Goal: Information Seeking & Learning: Find specific page/section

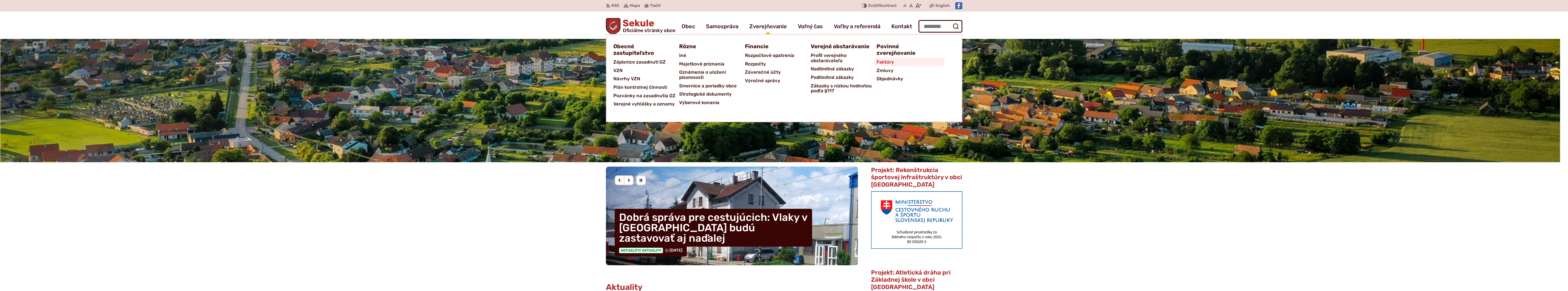
click at [886, 62] on span "Faktúry" at bounding box center [885, 62] width 18 height 9
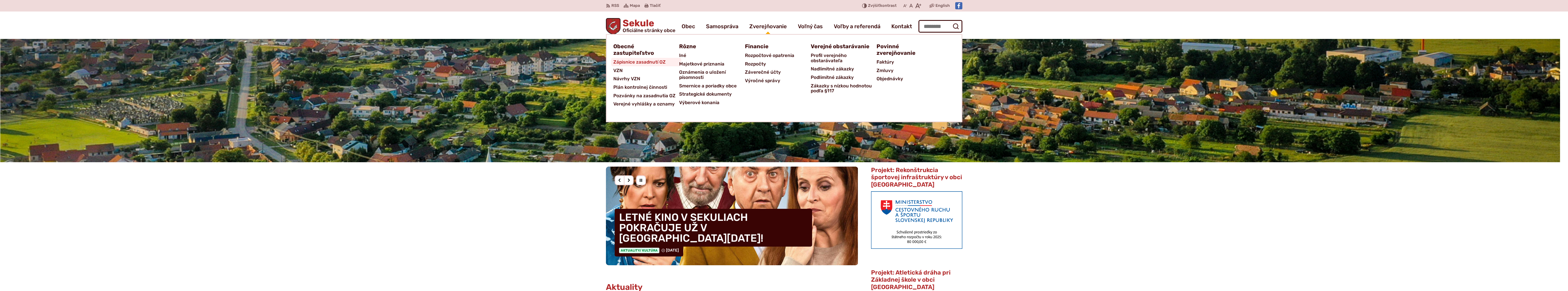
click at [642, 63] on span "Zápisnice zasadnutí OZ" at bounding box center [640, 62] width 52 height 9
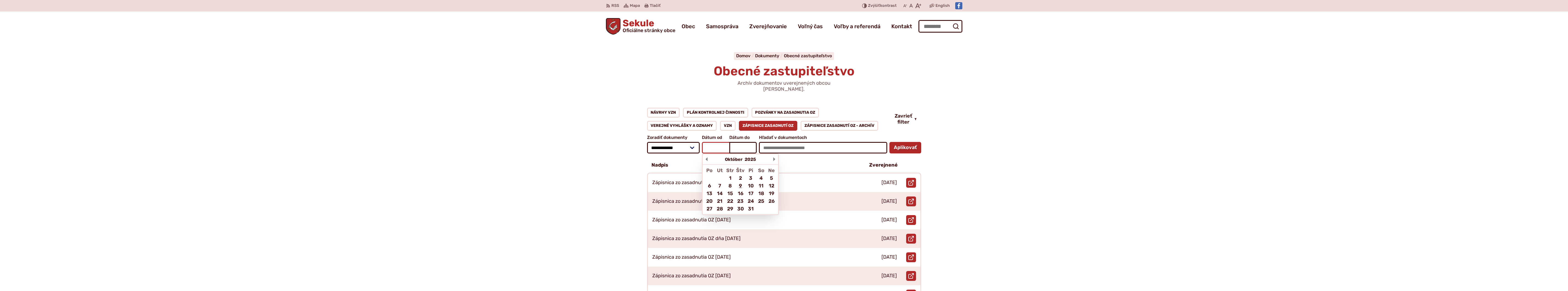
click at [716, 142] on input "Dátum od Október 2025 Po Ut Str Štv Pi So Ne 1 2 3 4 5 6 7 8 9 10 11 12 13 14 1…" at bounding box center [715, 147] width 27 height 12
type input "****"
click at [738, 142] on input "Dátum do Október 2025 Po Ut Str Štv Pi So Ne 1 2 3 4 5 6 7 8 9 10 11 12 13 14 1…" at bounding box center [743, 147] width 27 height 12
type input "****"
click at [889, 142] on button "Aplikovať vybrané filtre" at bounding box center [905, 147] width 32 height 12
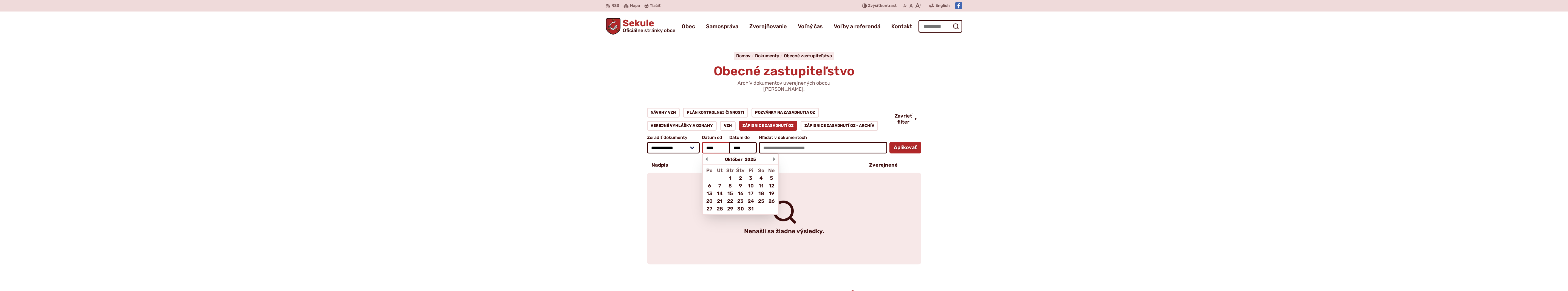
click at [722, 142] on input "****" at bounding box center [715, 147] width 27 height 12
type input "****"
click at [889, 142] on button "Aplikovať vybrané filtre" at bounding box center [905, 147] width 32 height 12
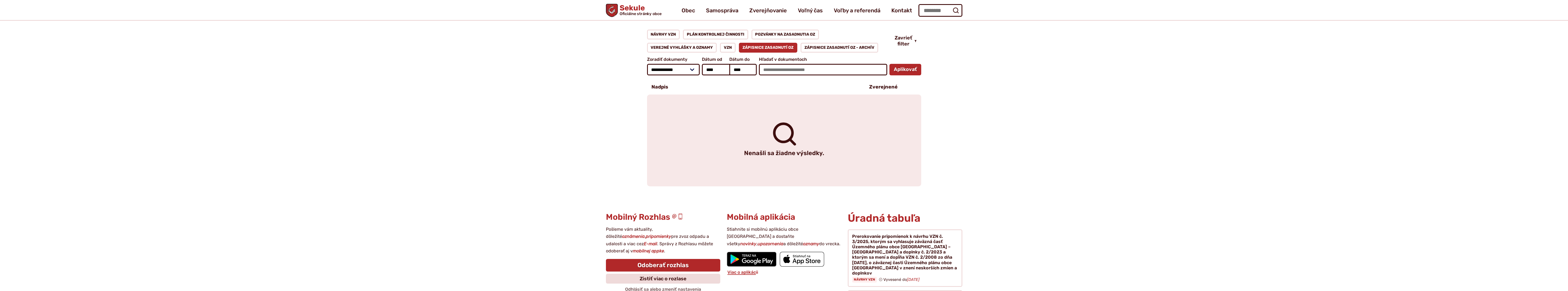
scroll to position [64, 0]
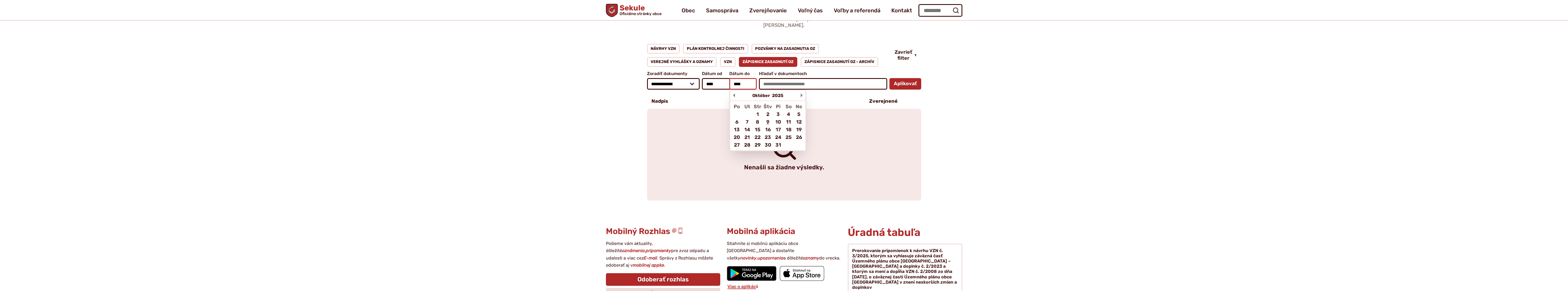
click at [750, 80] on input "****" at bounding box center [743, 83] width 27 height 12
type input "****"
click at [889, 78] on button "Aplikovať vybrané filtre" at bounding box center [905, 83] width 32 height 12
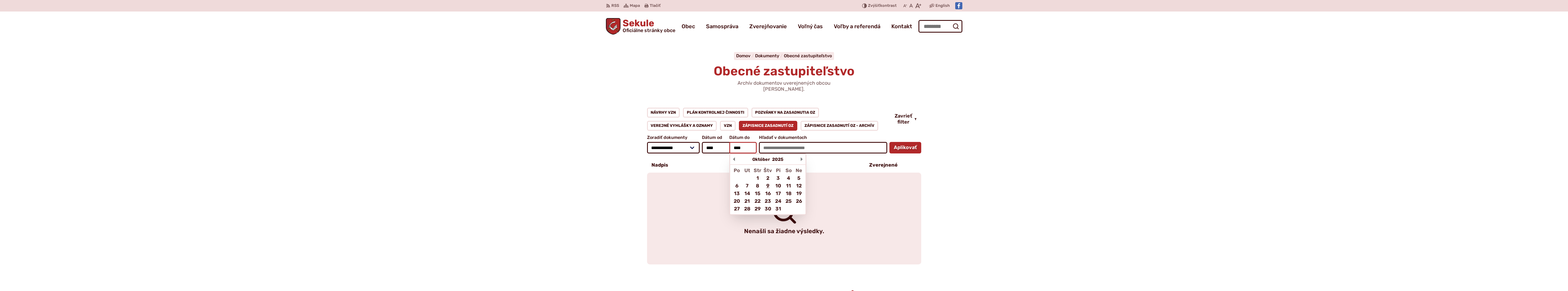
click at [749, 142] on input "****" at bounding box center [743, 147] width 27 height 12
type input "****"
click at [889, 142] on button "Aplikovať vybrané filtre" at bounding box center [905, 147] width 32 height 12
click at [824, 121] on link "Zápisnice zasadnutí OZ - ARCHÍV" at bounding box center [839, 126] width 77 height 10
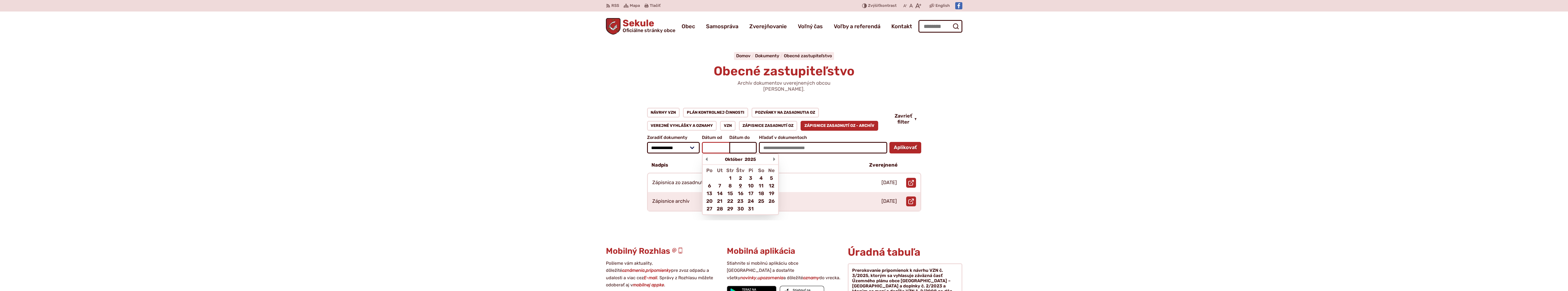
click at [717, 142] on input "Dátum od Október 2025 Po Ut Str Štv Pi So Ne 1 2 3 4 5 6 7 8 9 10 11 12 13 14 1…" at bounding box center [715, 147] width 27 height 12
type input "****"
click at [736, 142] on input "Dátum do Október 2025 Po Ut Str Štv Pi So Ne 1 2 3 4 5 6 7 8 9 10 11 12 13 14 1…" at bounding box center [743, 147] width 27 height 12
type input "****"
click at [905, 142] on button "Aplikovať vybrané filtre" at bounding box center [905, 147] width 32 height 12
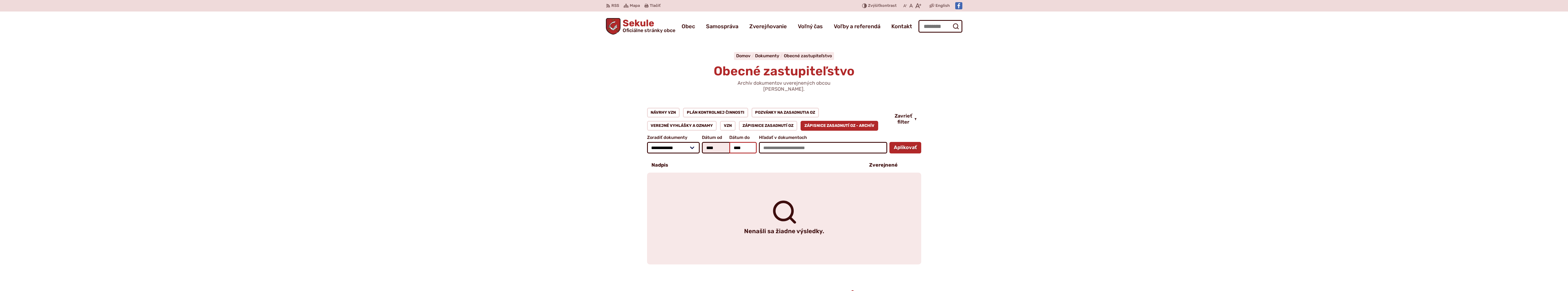
drag, startPoint x: 749, startPoint y: 141, endPoint x: 716, endPoint y: 141, distance: 33.0
click at [716, 141] on div "Dátum od **** Október 2025 Po Ut Str Štv Pi So Ne 1 2 3 4 5 6 7 8 9 10 11 12 13…" at bounding box center [729, 144] width 55 height 19
drag, startPoint x: 722, startPoint y: 142, endPoint x: 691, endPoint y: 142, distance: 31.0
click at [691, 142] on form "**********" at bounding box center [784, 144] width 276 height 21
click at [909, 142] on button "Aplikovať vybrané filtre" at bounding box center [905, 147] width 32 height 12
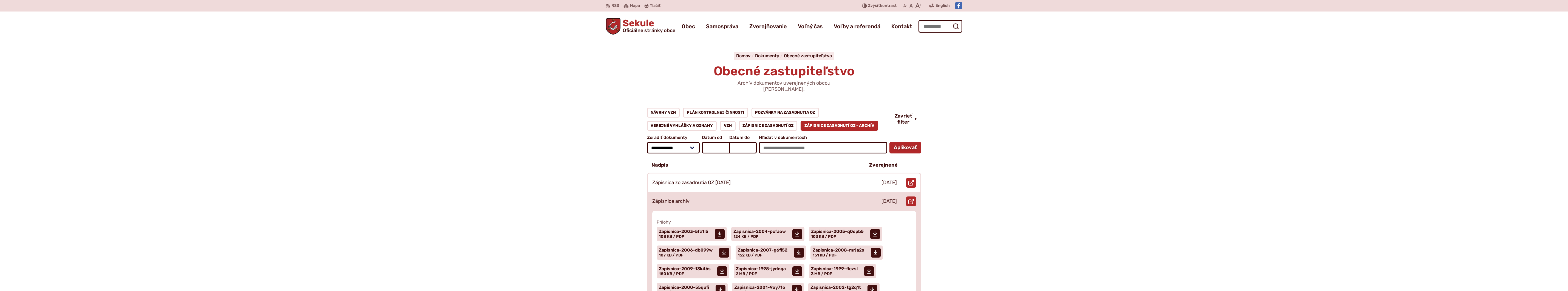
click at [663, 198] on p "Zápisnice archív" at bounding box center [671, 202] width 37 height 6
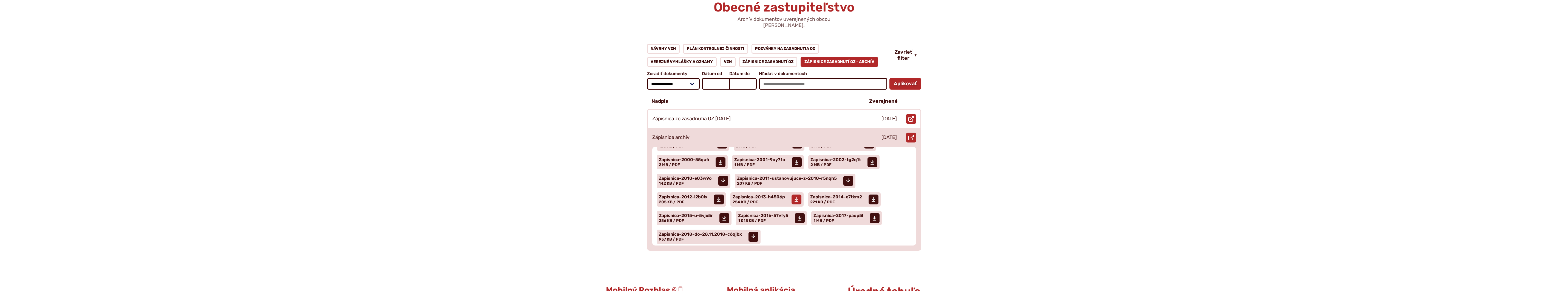
scroll to position [71, 0]
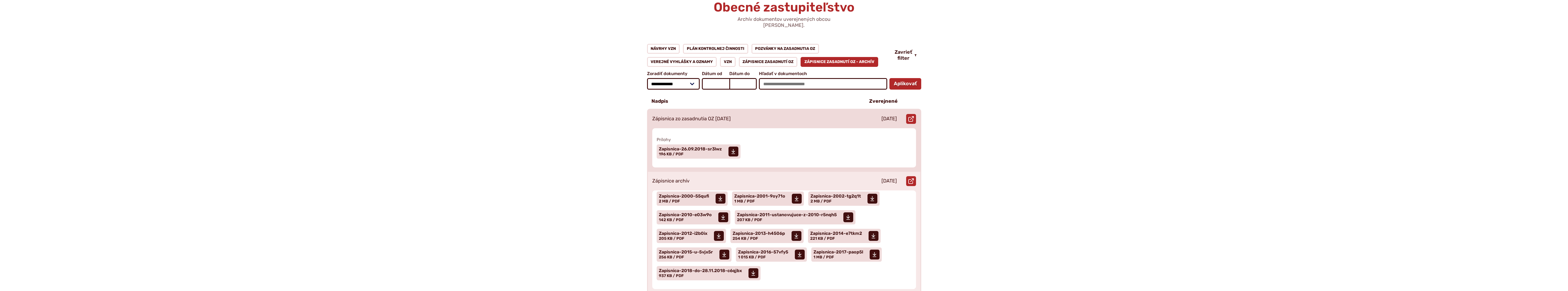
click at [715, 116] on p "Zápisnica zo zasadnutia OZ 26.09.2018" at bounding box center [691, 119] width 79 height 6
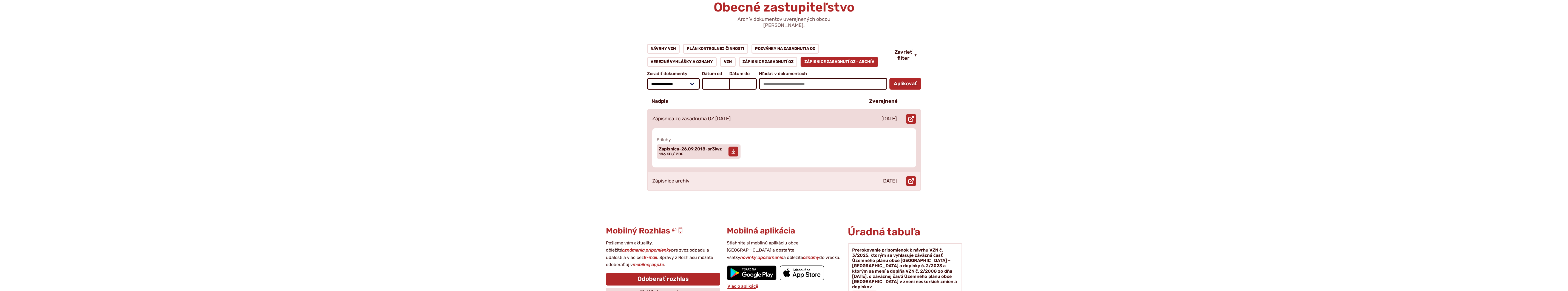
click at [692, 147] on span "Zapisnica-26.09.2018-sr3lwz" at bounding box center [690, 149] width 63 height 4
click at [794, 142] on div "Stiahnuť súbor Zapisnica-26.09.2018-sr3lwz Veľkosť a typ súboru 196 KB / PDF" at bounding box center [784, 152] width 259 height 19
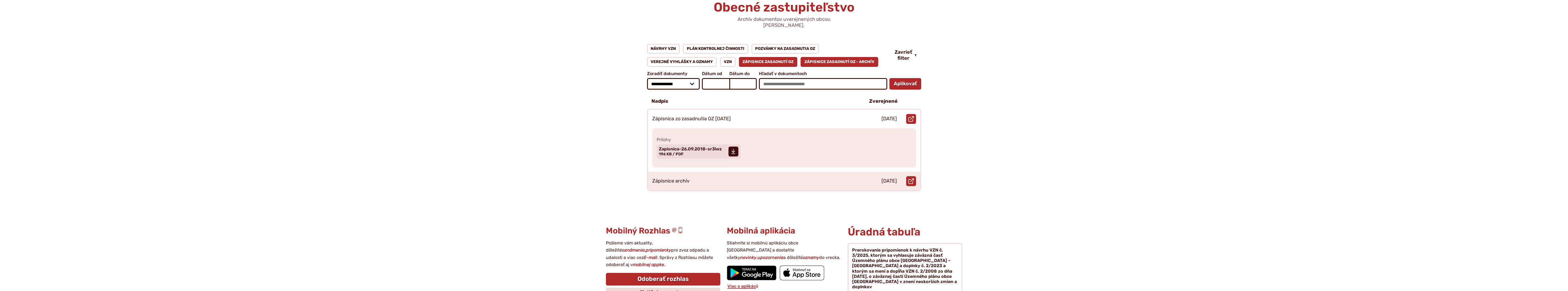
click at [789, 57] on link "Zápisnice zasadnutí OZ" at bounding box center [768, 62] width 58 height 10
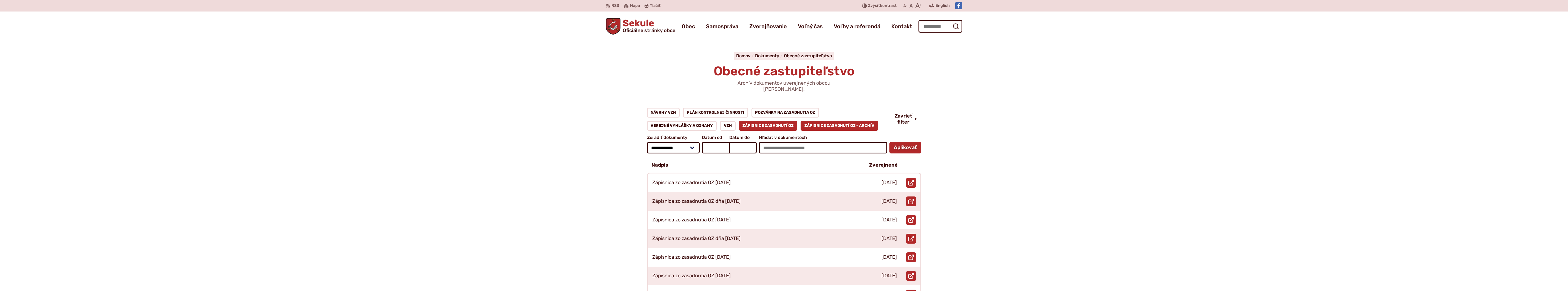
click at [838, 121] on link "Zápisnice zasadnutí OZ - ARCHÍV" at bounding box center [839, 126] width 77 height 10
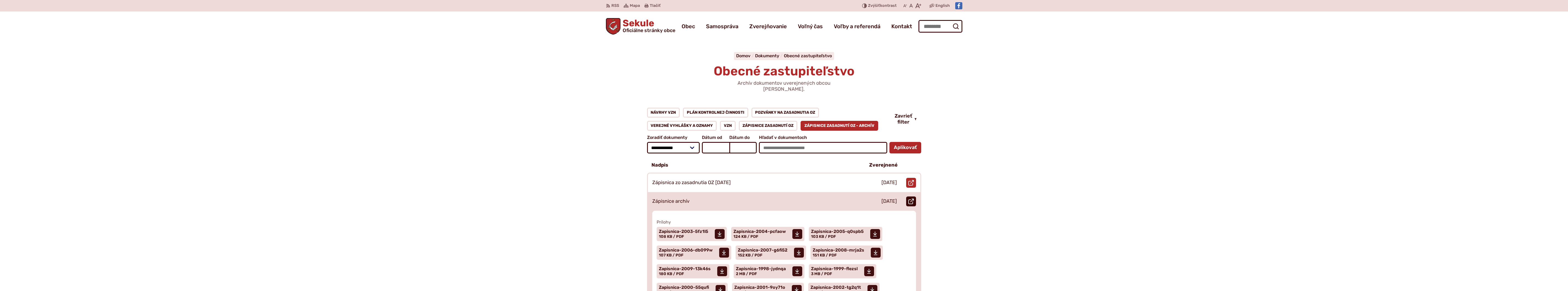
click at [914, 199] on link "Otvoriť document Zápisnice archív v novom okne." at bounding box center [911, 202] width 10 height 10
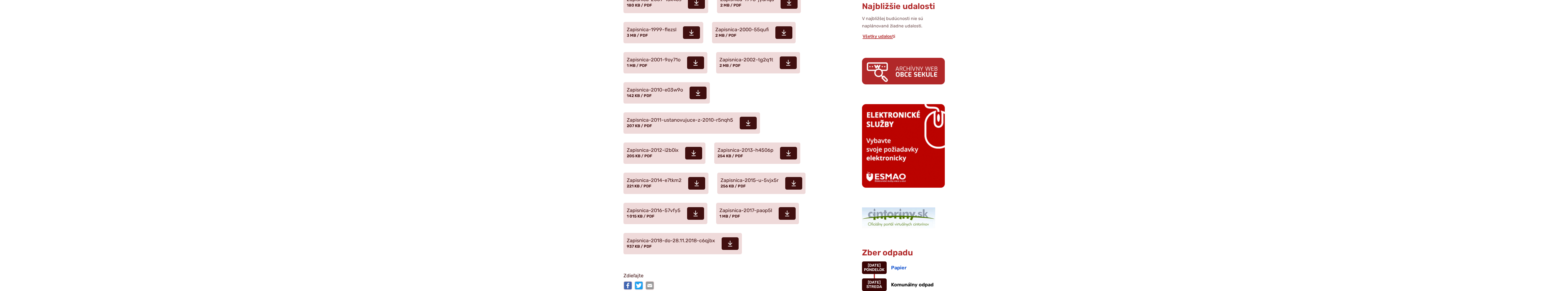
scroll to position [256, 0]
click at [658, 240] on span "Zapisnica-2018-do-28.11.2018-c6qjbx" at bounding box center [671, 240] width 88 height 5
click at [793, 181] on icon at bounding box center [794, 183] width 5 height 7
click at [694, 212] on icon at bounding box center [696, 213] width 5 height 7
click at [788, 215] on icon at bounding box center [787, 213] width 5 height 7
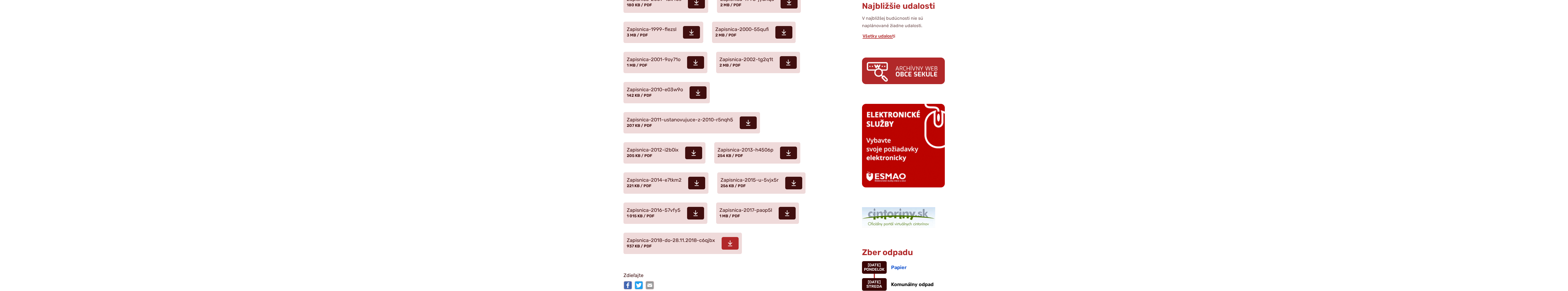
click at [728, 244] on use at bounding box center [730, 243] width 4 height 5
click at [699, 183] on span at bounding box center [697, 183] width 17 height 13
click at [791, 153] on span at bounding box center [788, 153] width 17 height 13
click at [694, 155] on icon at bounding box center [694, 153] width 5 height 7
click at [746, 122] on icon at bounding box center [748, 122] width 5 height 7
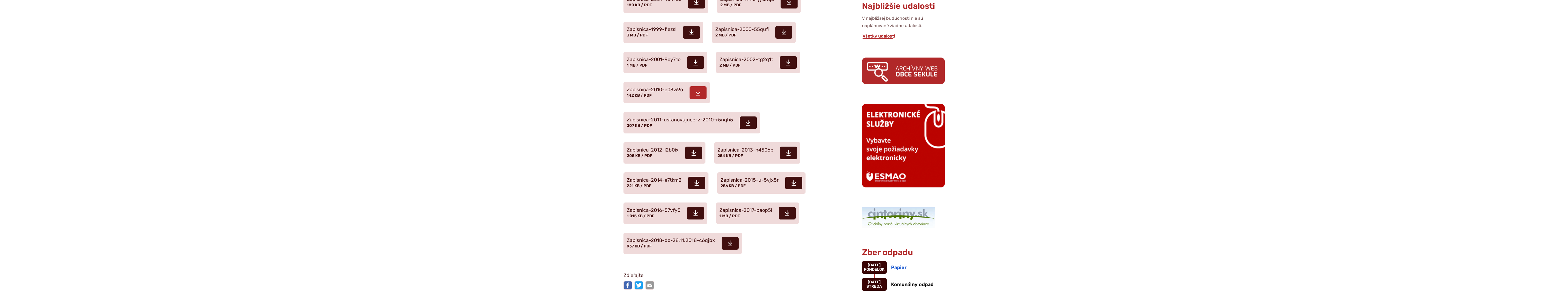
click at [699, 93] on use at bounding box center [698, 93] width 4 height 5
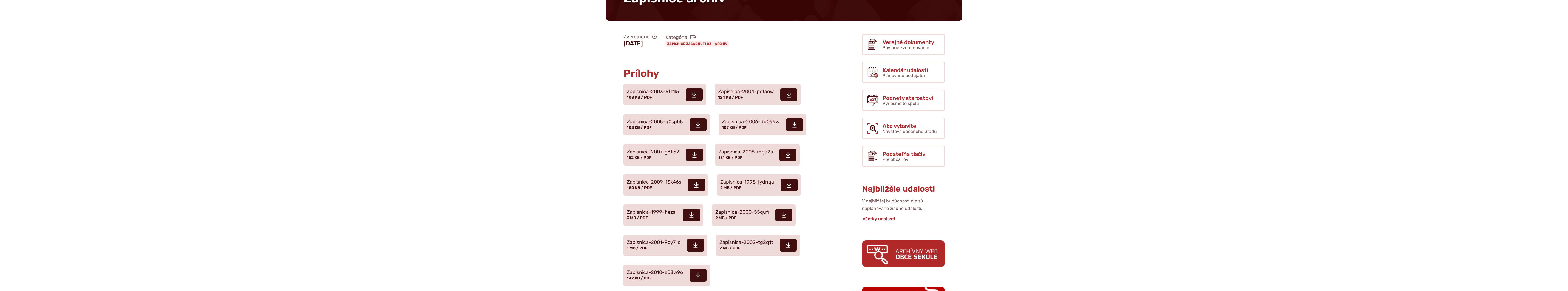
scroll to position [0, 0]
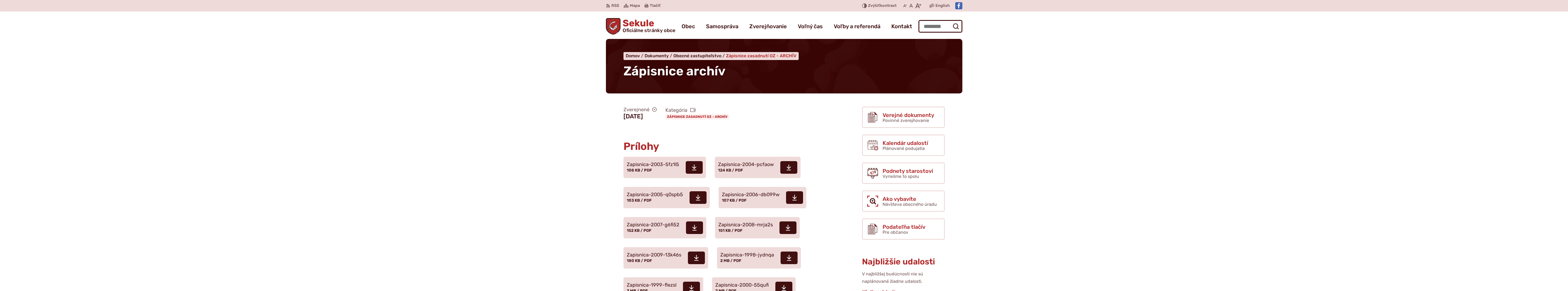
click at [762, 54] on span "Zápisnice zasadnutí OZ - ARCHÍV" at bounding box center [761, 55] width 71 height 5
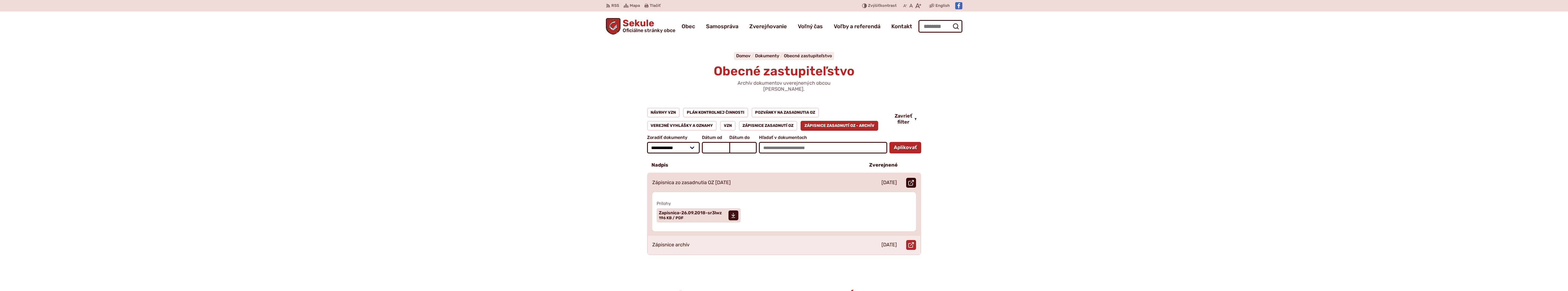
click at [910, 180] on use at bounding box center [911, 183] width 5 height 5
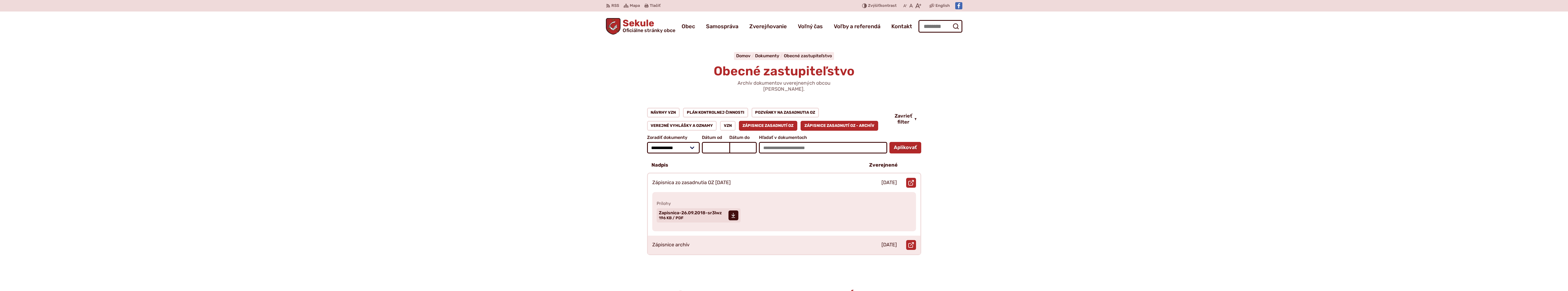
click at [785, 122] on link "Zápisnice zasadnutí OZ" at bounding box center [768, 126] width 58 height 10
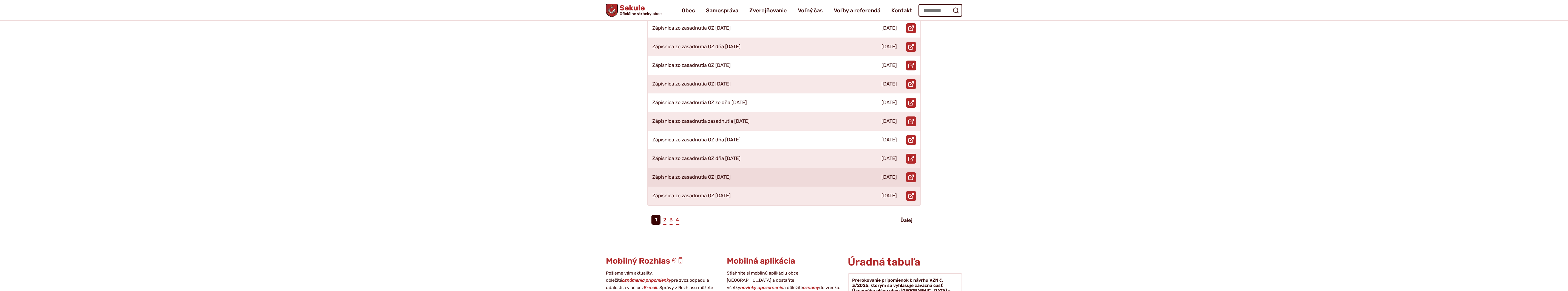
scroll to position [128, 0]
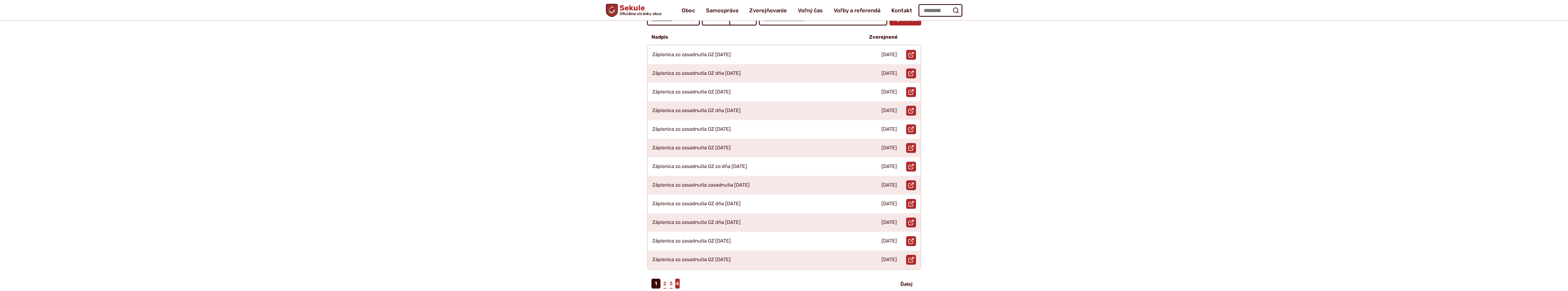
click at [677, 279] on link "4" at bounding box center [677, 284] width 4 height 10
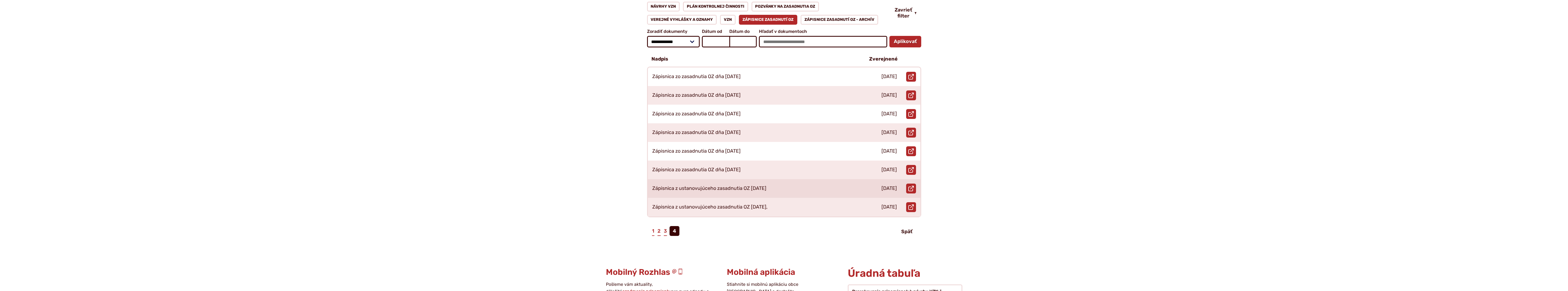
scroll to position [128, 0]
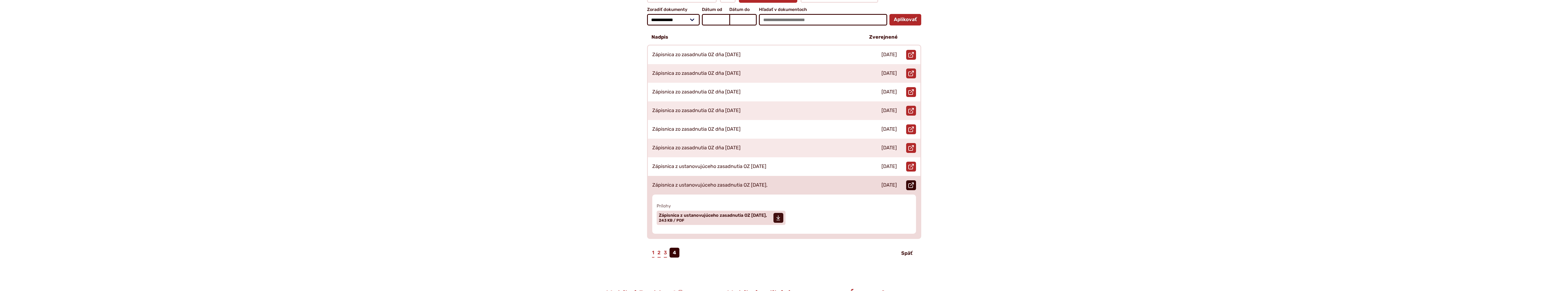
click at [911, 183] on icon at bounding box center [911, 185] width 5 height 5
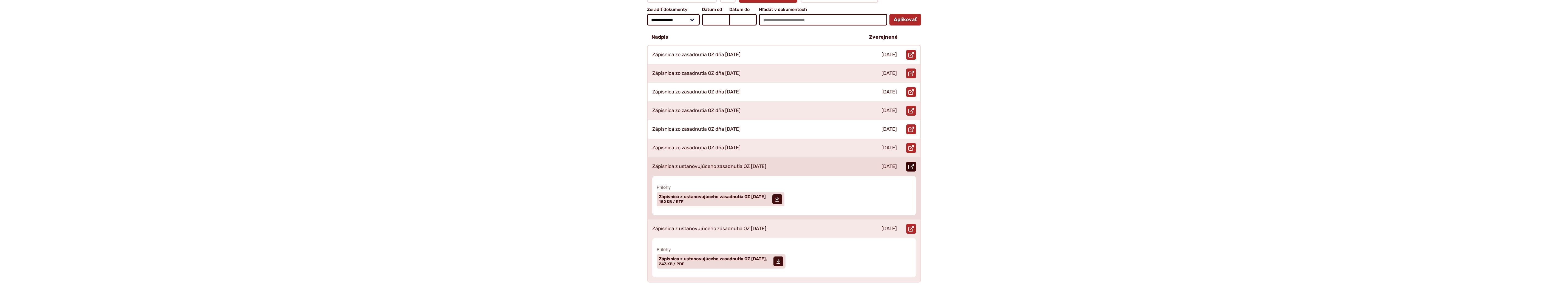
click at [910, 164] on icon at bounding box center [911, 166] width 5 height 5
click at [889, 192] on div "Stiahnuť súbor Zápisnica z ustanovujúceho zasadnutia OZ 05.12.2018 Veľkosť a ty…" at bounding box center [784, 199] width 259 height 19
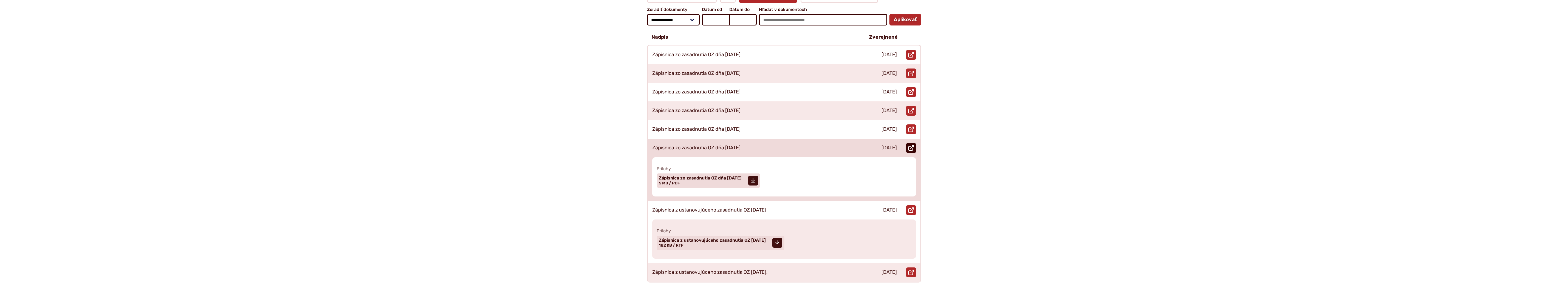
click at [912, 146] on icon at bounding box center [911, 148] width 5 height 5
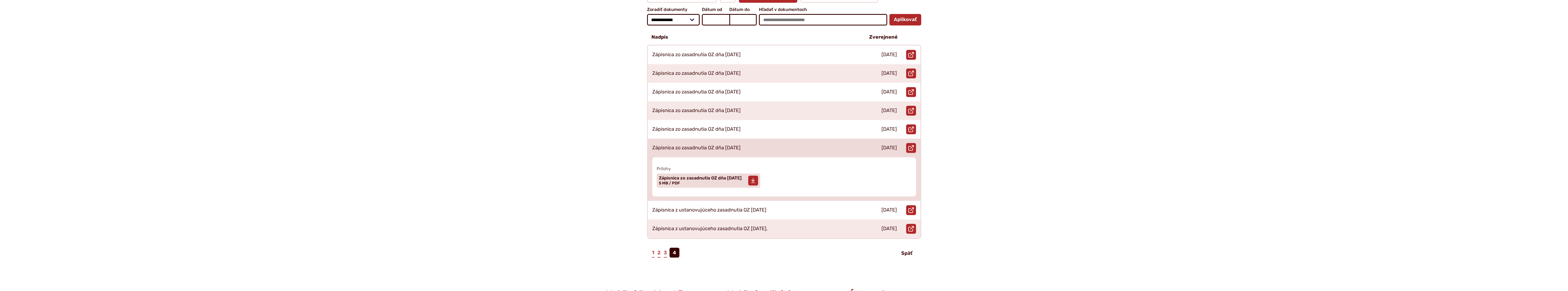
click at [755, 178] on use at bounding box center [753, 181] width 4 height 5
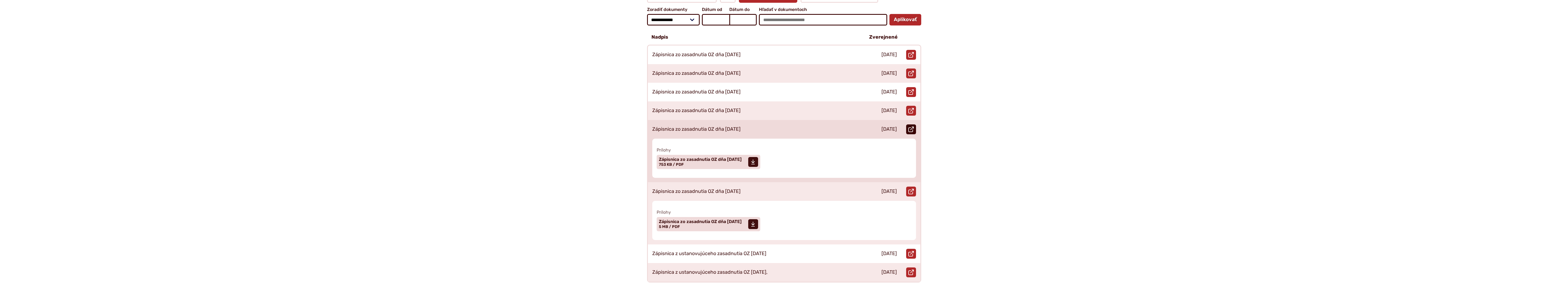
click at [911, 127] on icon at bounding box center [911, 129] width 5 height 5
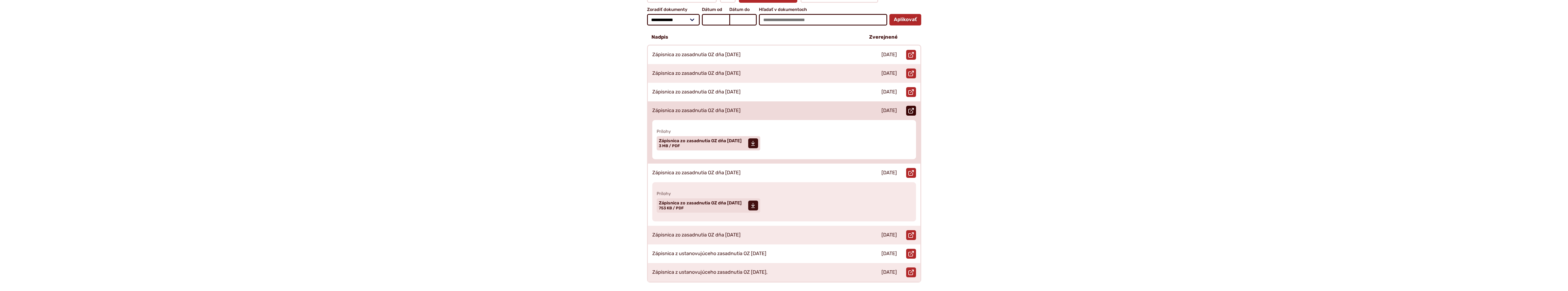
click at [909, 108] on icon at bounding box center [911, 110] width 5 height 5
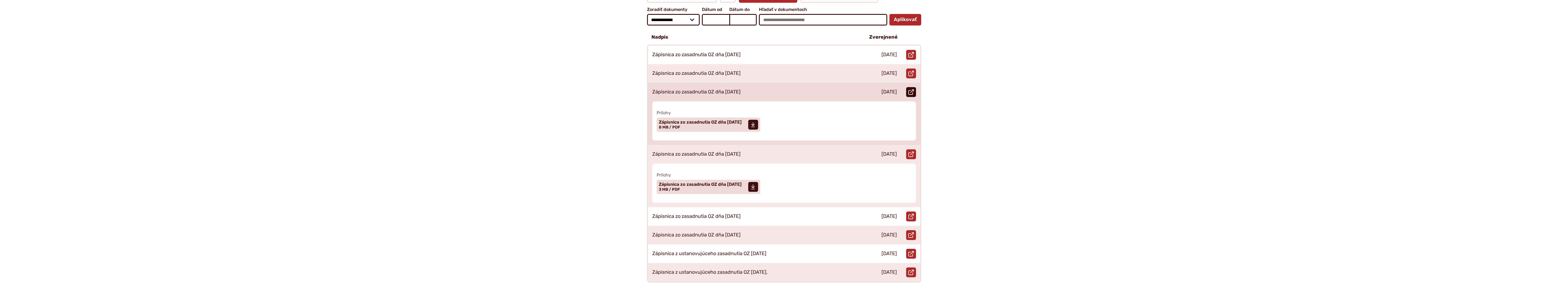
click at [913, 89] on use at bounding box center [911, 92] width 5 height 5
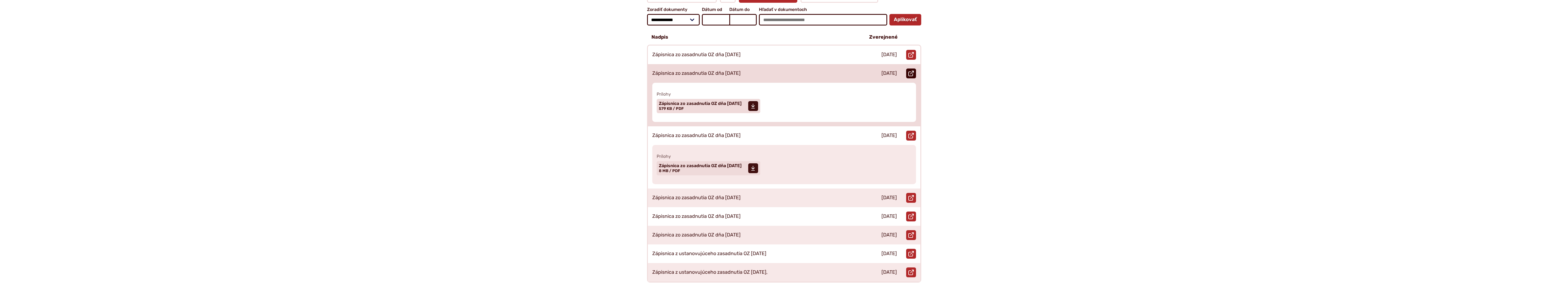
click at [912, 71] on use at bounding box center [911, 73] width 5 height 5
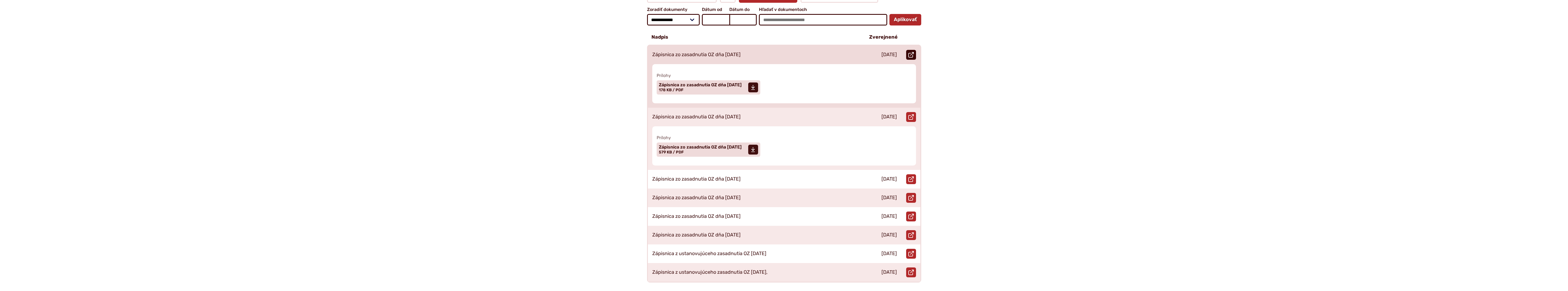
click at [910, 52] on icon at bounding box center [911, 55] width 5 height 5
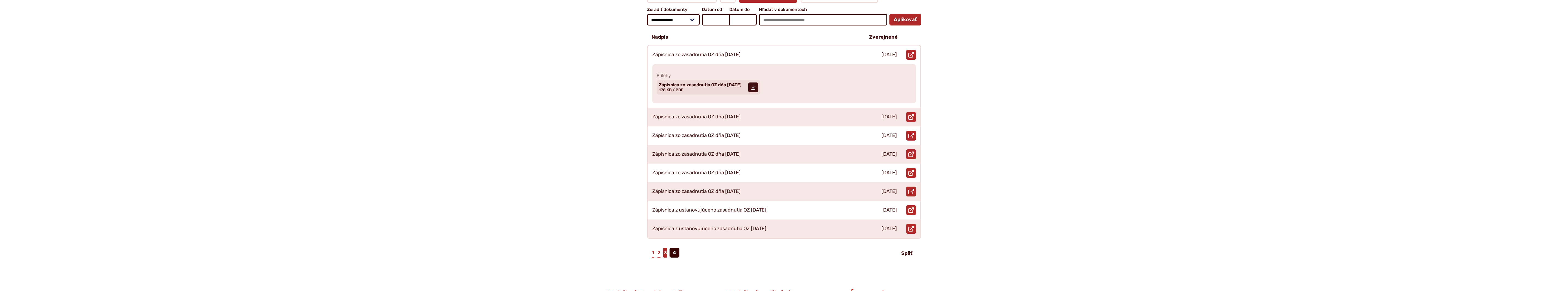
click at [665, 248] on link "3" at bounding box center [665, 253] width 4 height 10
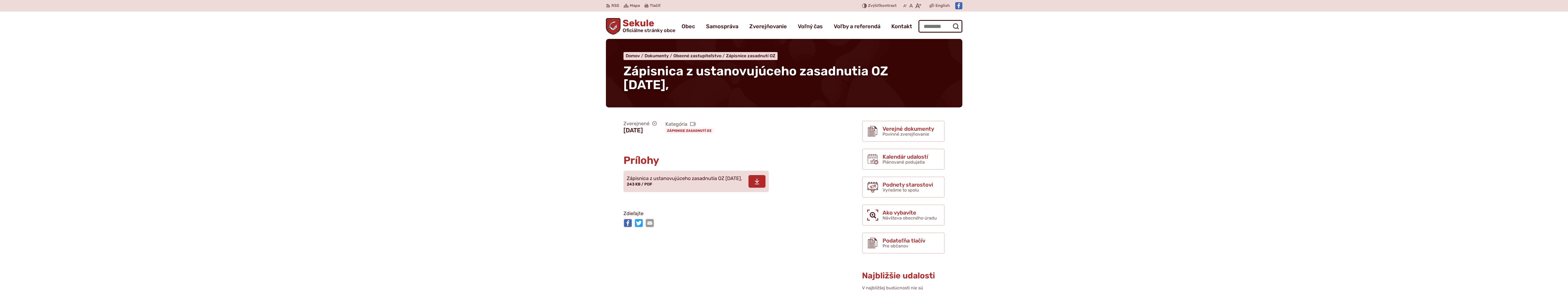
click at [766, 182] on span at bounding box center [757, 181] width 17 height 13
click at [758, 180] on icon at bounding box center [756, 181] width 5 height 7
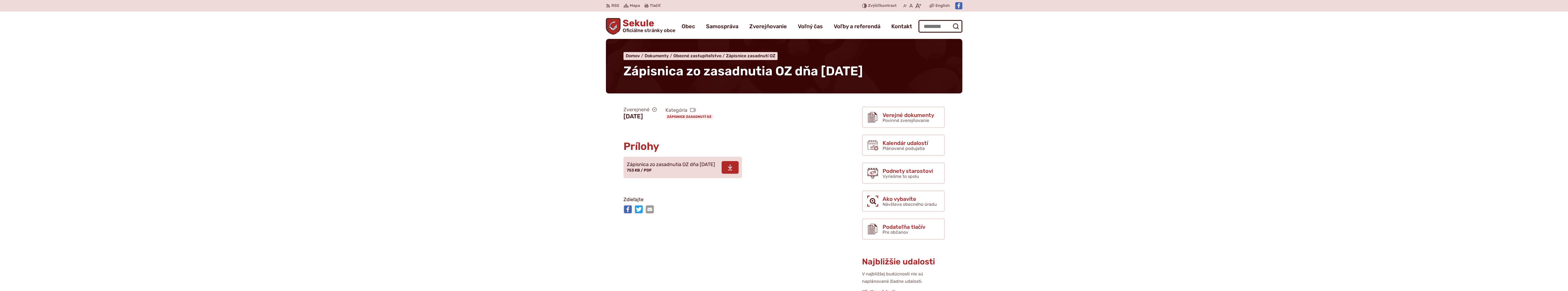
click at [732, 167] on use at bounding box center [730, 167] width 4 height 5
click at [732, 167] on use at bounding box center [730, 167] width 4 height 5
click at [733, 169] on icon at bounding box center [730, 167] width 5 height 7
click at [732, 170] on use at bounding box center [730, 167] width 4 height 5
click at [738, 164] on span at bounding box center [730, 167] width 17 height 13
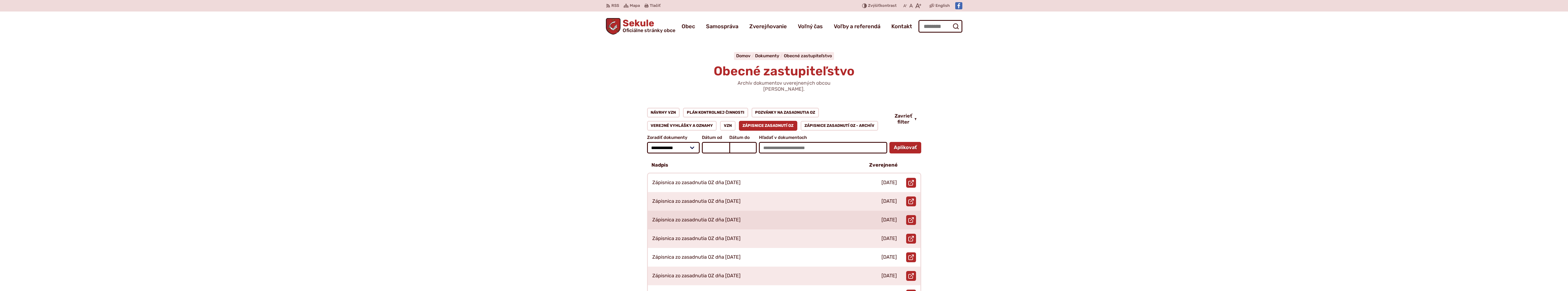
scroll to position [256, 0]
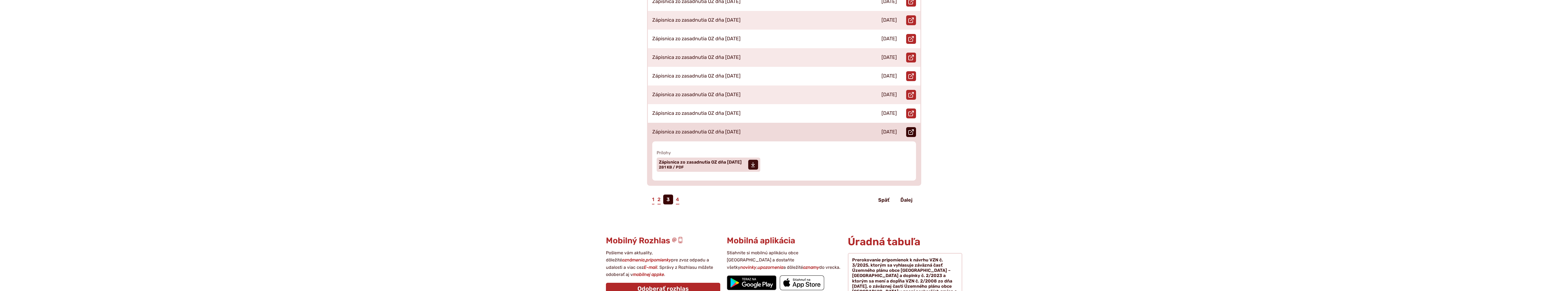
click at [912, 130] on icon at bounding box center [911, 132] width 5 height 5
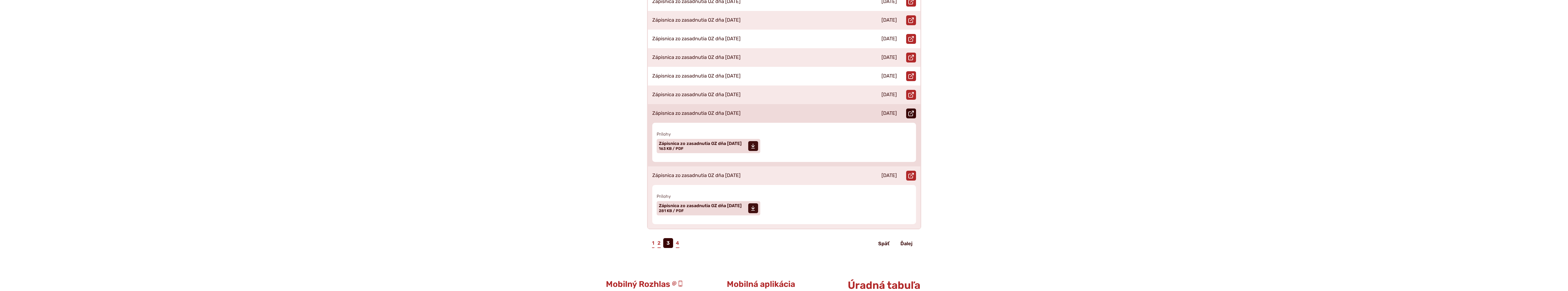
click at [913, 111] on icon at bounding box center [911, 113] width 5 height 5
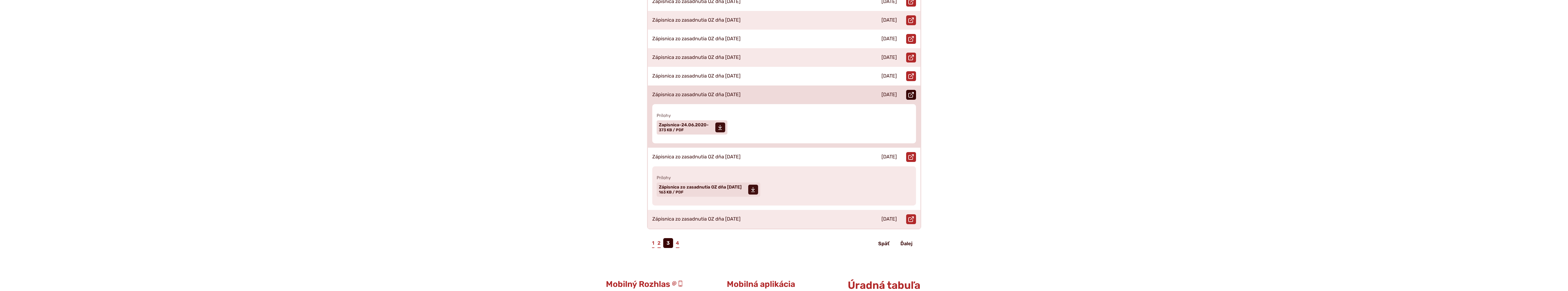
click at [911, 92] on icon at bounding box center [911, 94] width 5 height 5
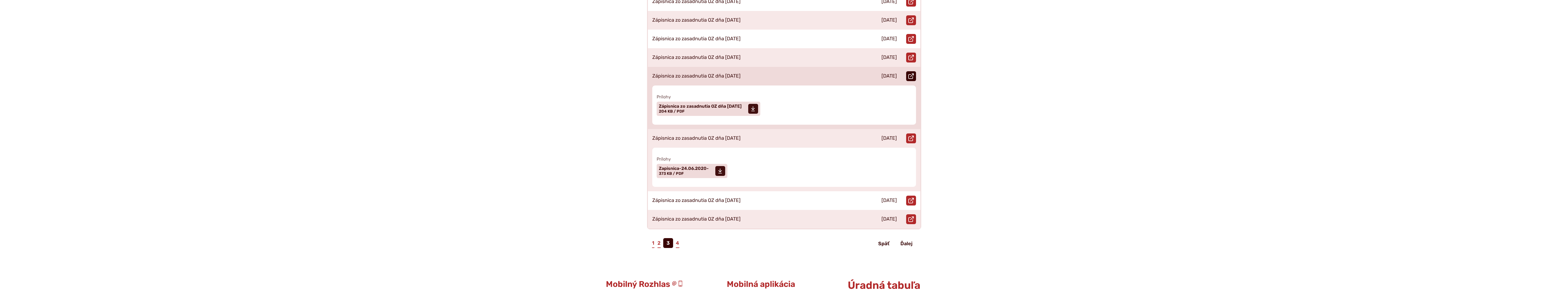
click at [914, 74] on use at bounding box center [911, 76] width 5 height 5
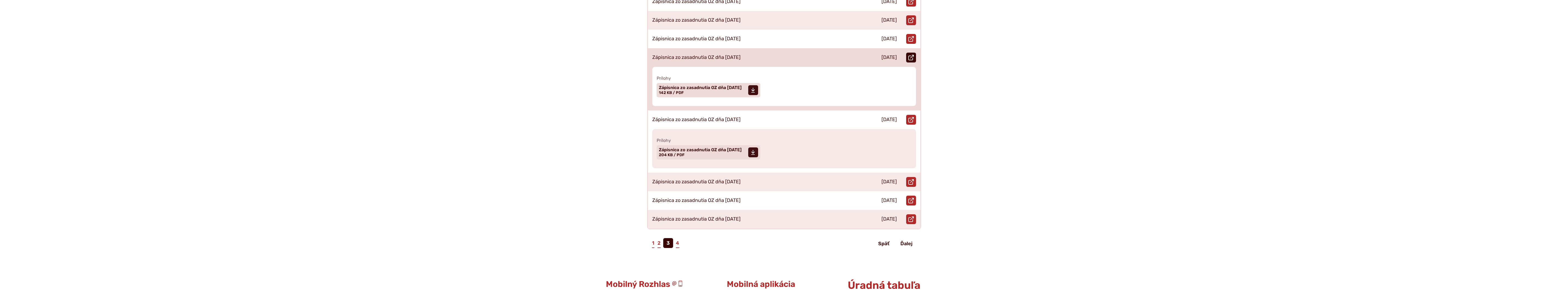
click at [912, 55] on use at bounding box center [911, 57] width 5 height 5
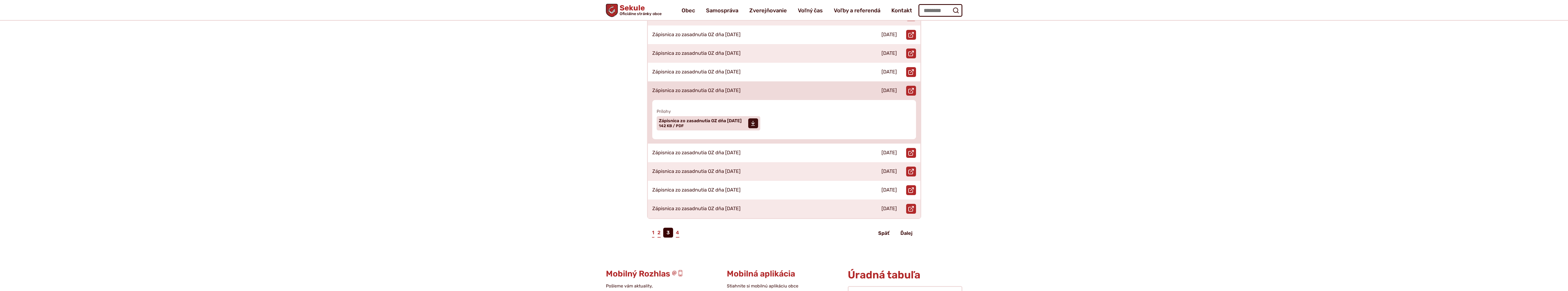
scroll to position [192, 0]
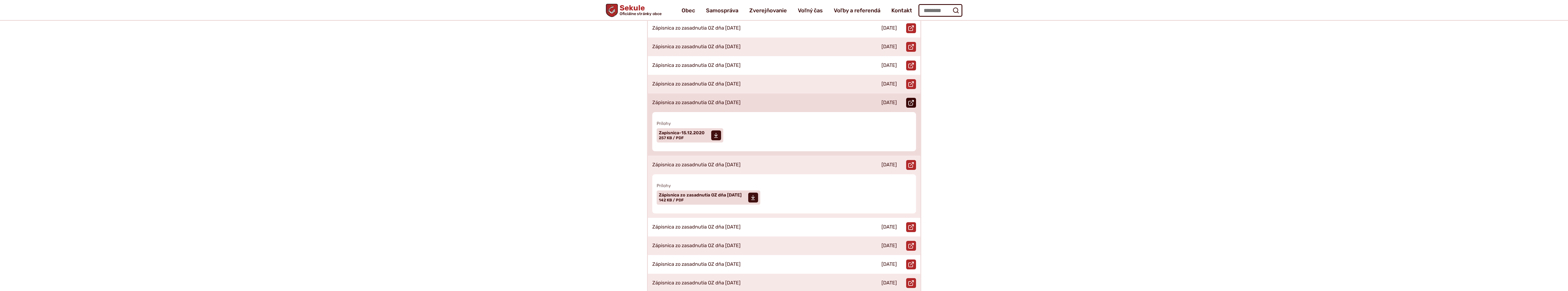
click at [909, 100] on icon at bounding box center [911, 102] width 5 height 5
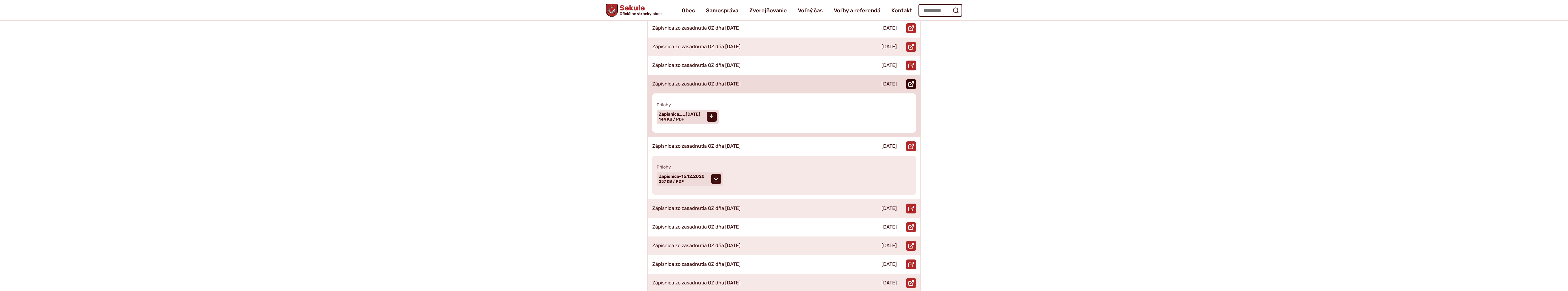
click at [912, 82] on icon at bounding box center [911, 84] width 5 height 5
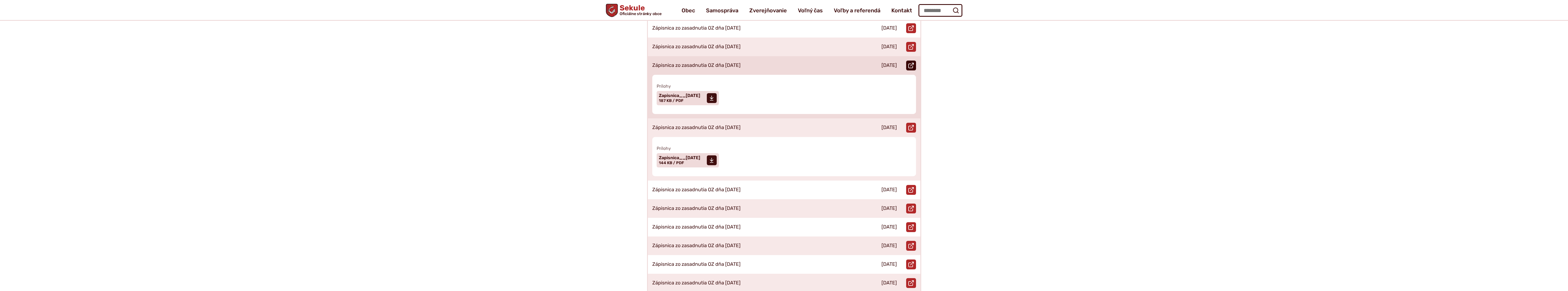
click at [912, 63] on icon at bounding box center [911, 65] width 5 height 5
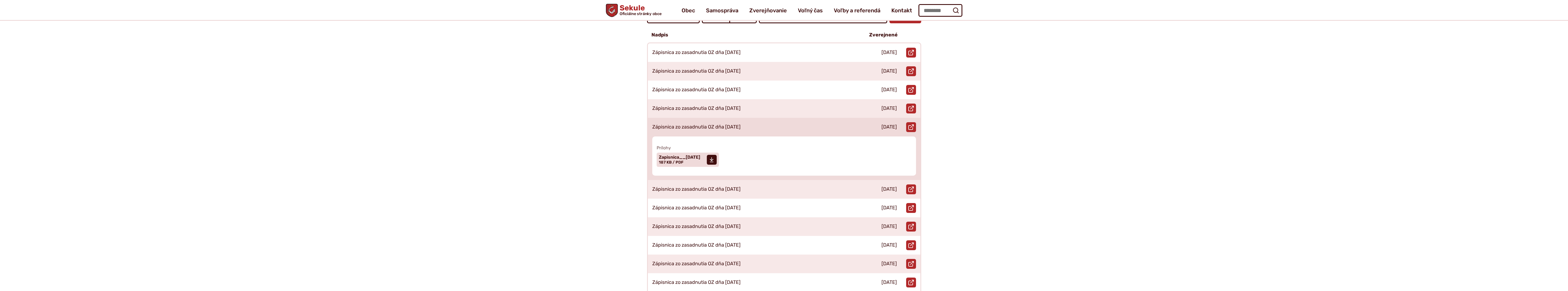
scroll to position [128, 0]
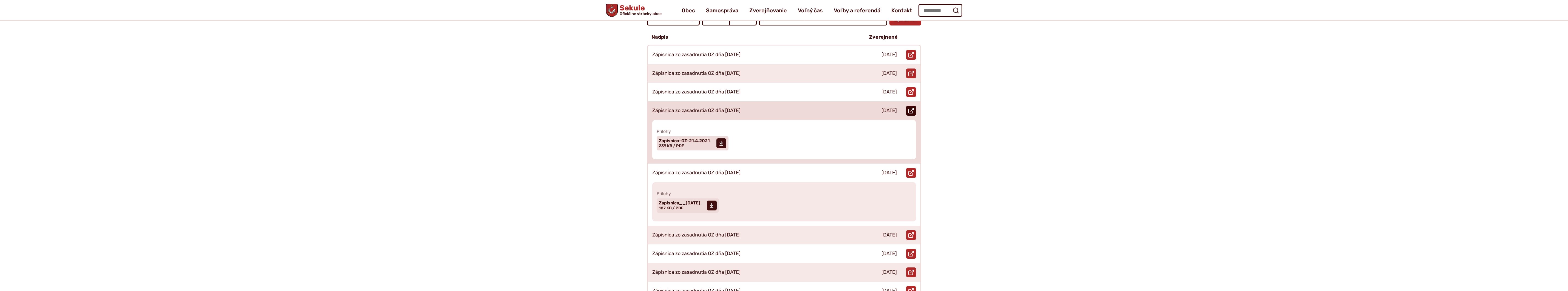
click at [912, 108] on icon at bounding box center [911, 110] width 5 height 5
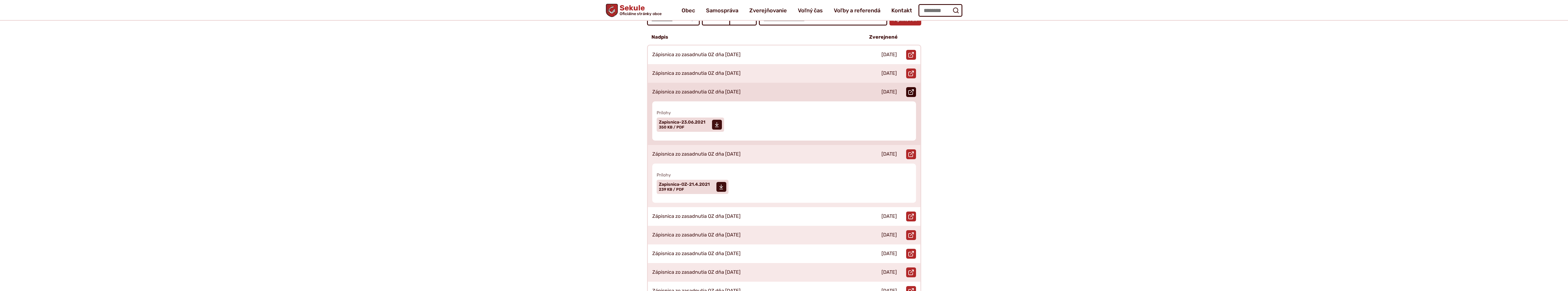
click at [911, 89] on icon at bounding box center [911, 92] width 5 height 5
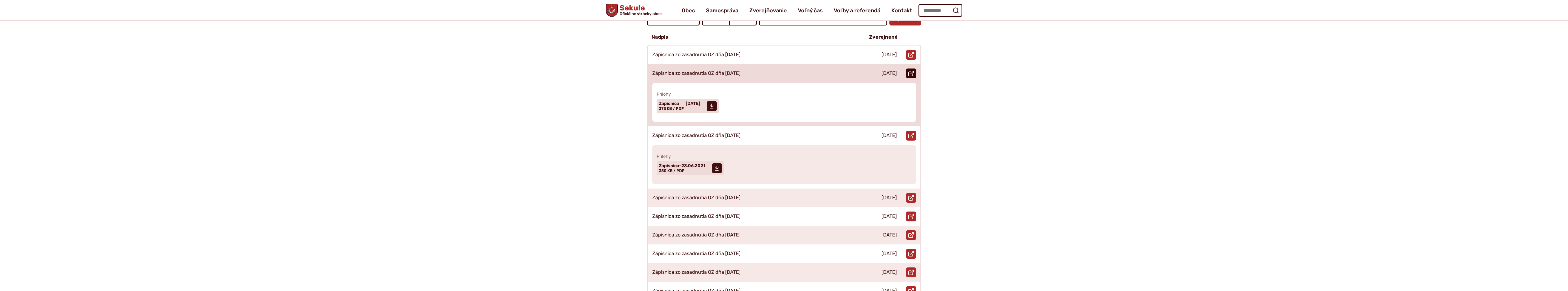
click at [913, 71] on use at bounding box center [911, 73] width 5 height 5
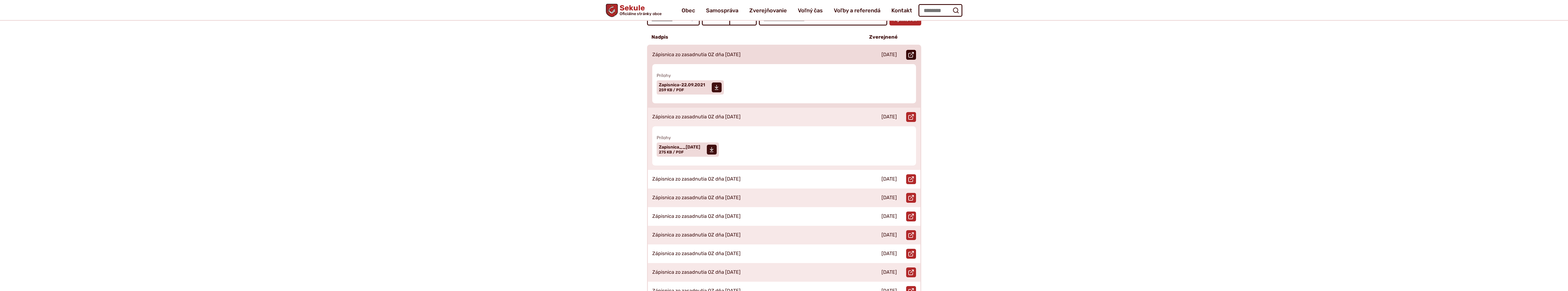
click at [911, 52] on icon at bounding box center [911, 55] width 5 height 5
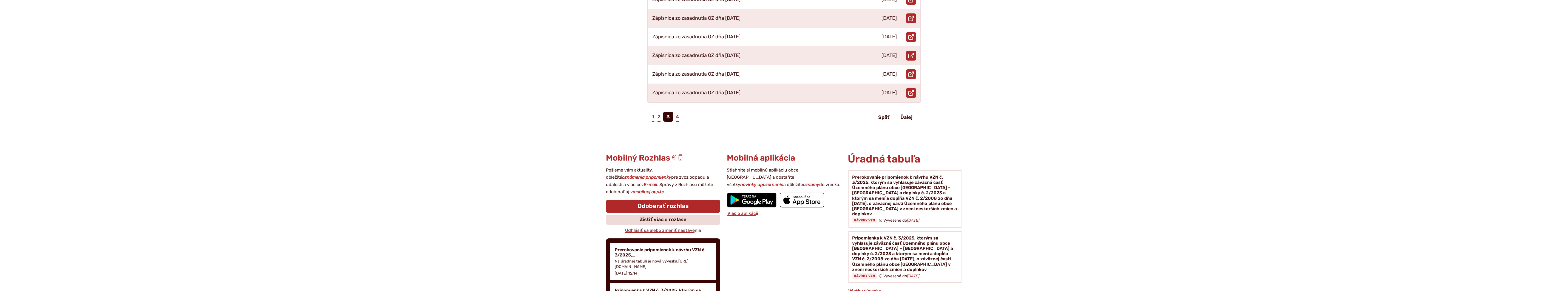
scroll to position [384, 0]
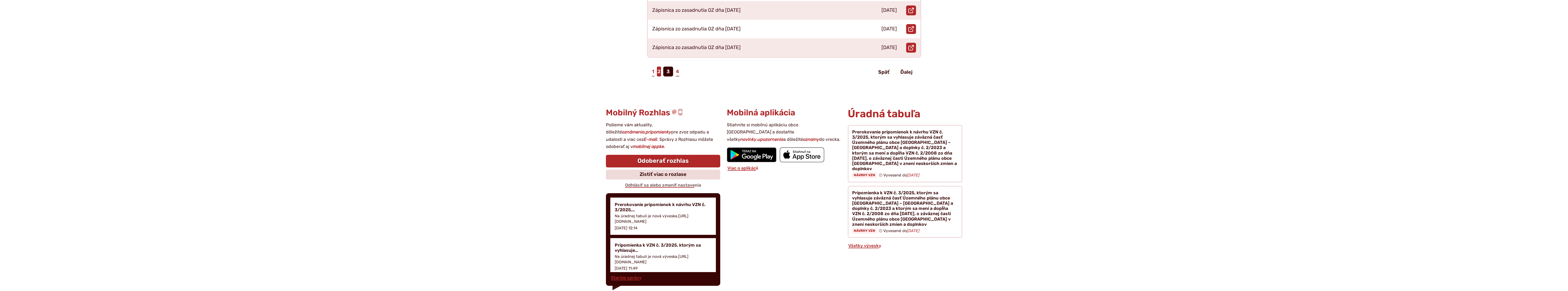
click at [659, 66] on link "2" at bounding box center [659, 71] width 4 height 10
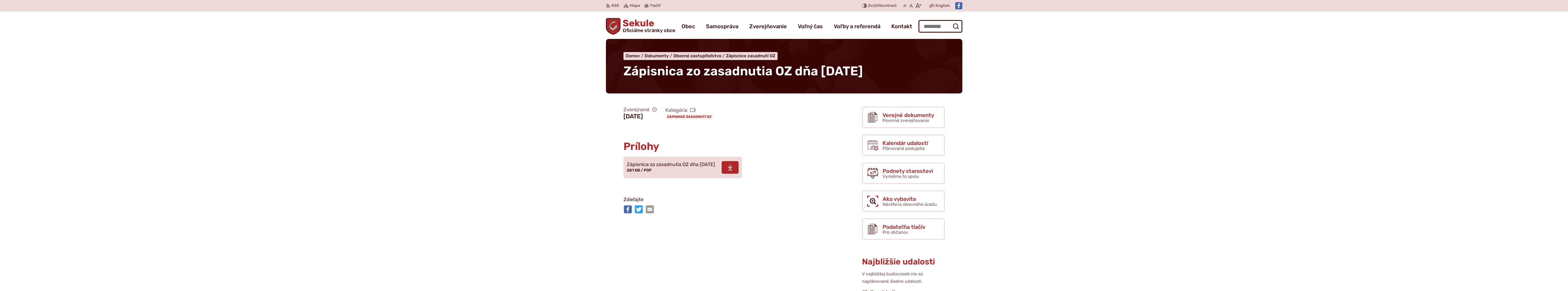
click at [733, 169] on icon at bounding box center [730, 167] width 5 height 7
click at [738, 174] on span at bounding box center [730, 167] width 17 height 13
click at [688, 174] on span at bounding box center [695, 167] width 17 height 13
click at [733, 169] on icon at bounding box center [730, 167] width 5 height 7
click at [733, 167] on icon at bounding box center [730, 167] width 5 height 7
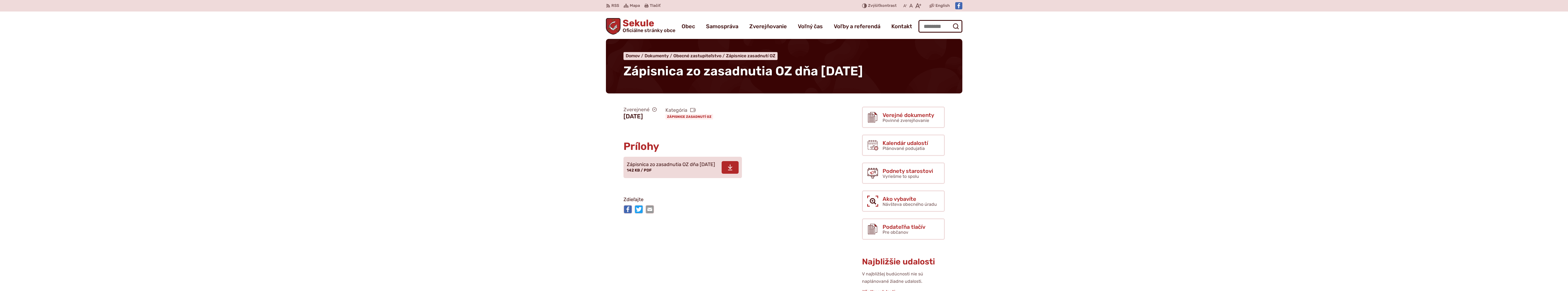
click at [738, 171] on span at bounding box center [730, 167] width 17 height 13
click at [685, 164] on span at bounding box center [691, 167] width 17 height 13
click at [695, 166] on span at bounding box center [686, 167] width 17 height 13
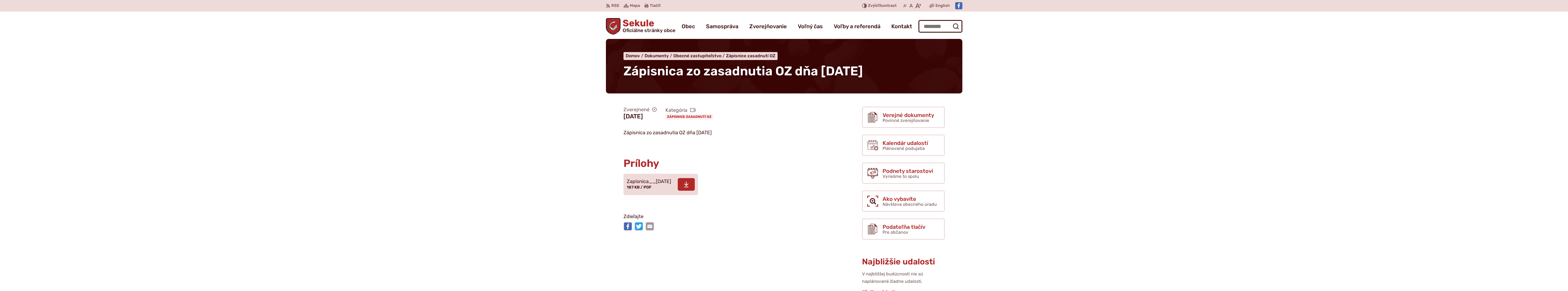
click at [688, 184] on span at bounding box center [686, 184] width 17 height 13
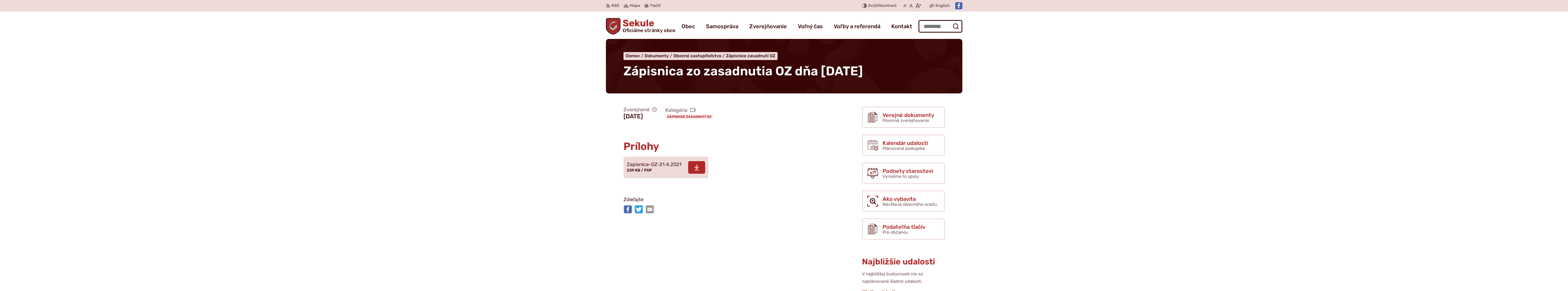
click at [696, 168] on use at bounding box center [696, 167] width 4 height 5
click at [696, 163] on span at bounding box center [692, 167] width 17 height 13
click at [690, 165] on span at bounding box center [686, 167] width 17 height 13
click at [688, 163] on span at bounding box center [691, 167] width 17 height 13
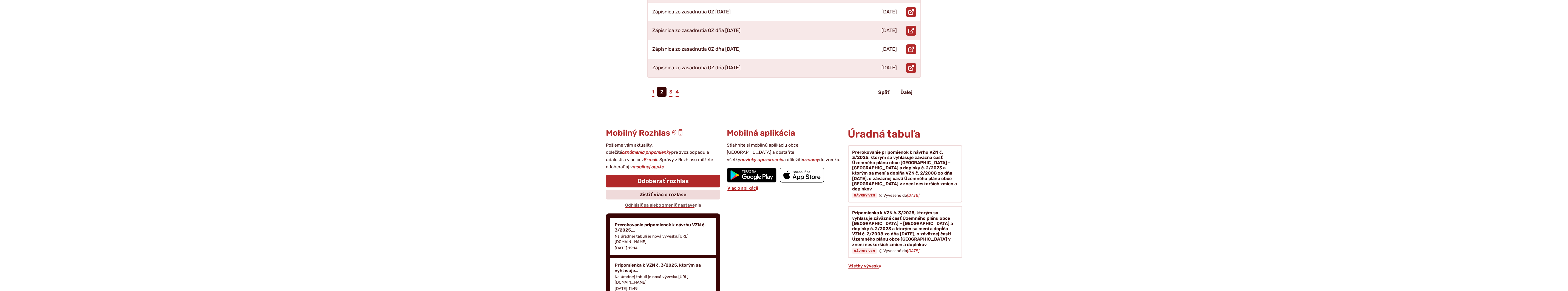
scroll to position [192, 0]
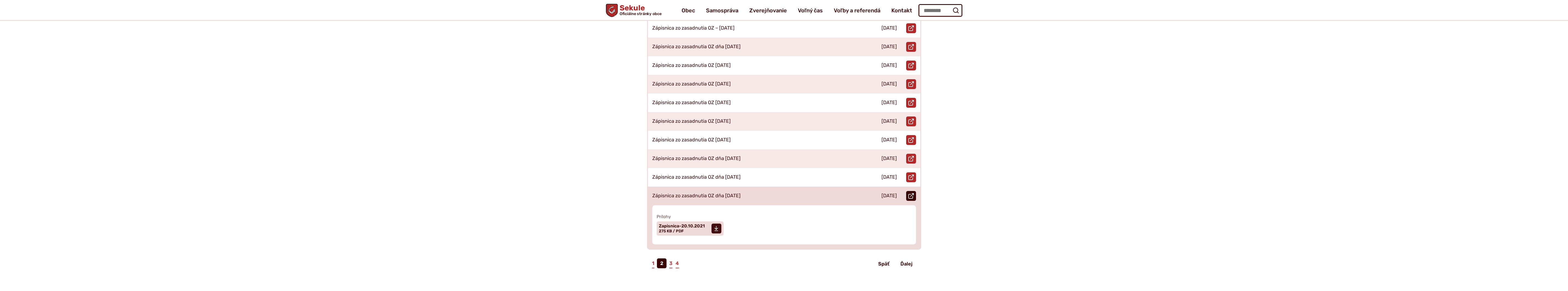
click at [913, 194] on icon at bounding box center [911, 196] width 5 height 5
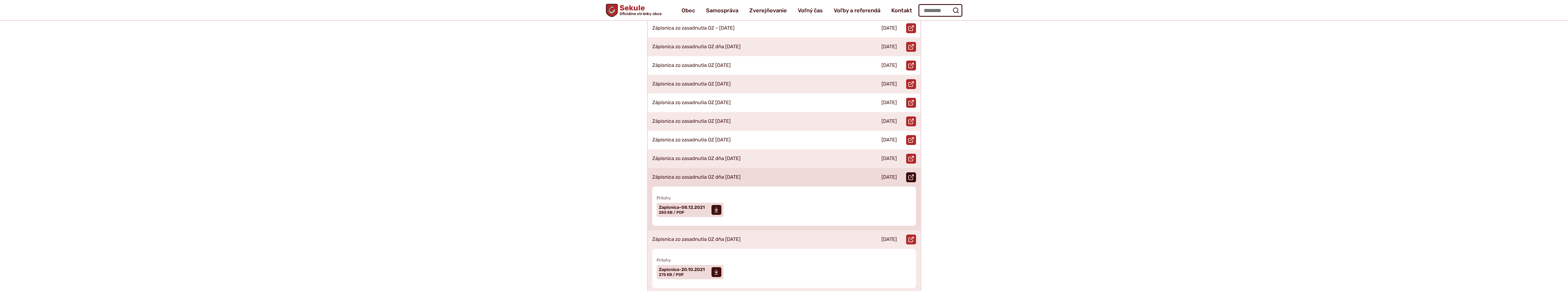
click at [912, 175] on use at bounding box center [911, 177] width 5 height 5
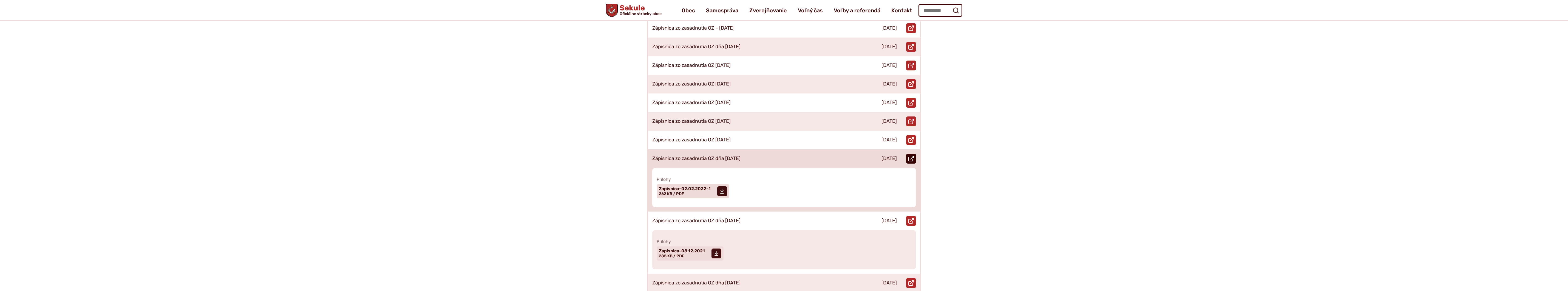
click at [913, 156] on icon at bounding box center [911, 158] width 5 height 5
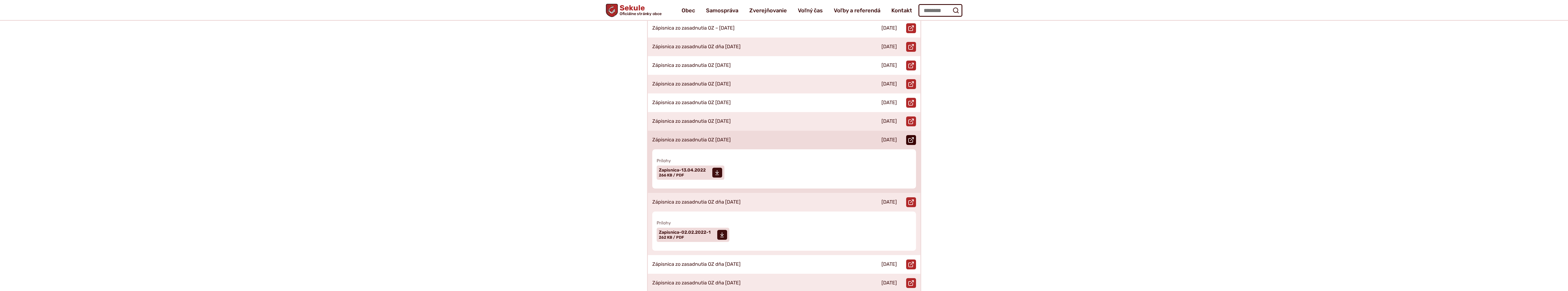
click at [912, 138] on use at bounding box center [911, 140] width 5 height 5
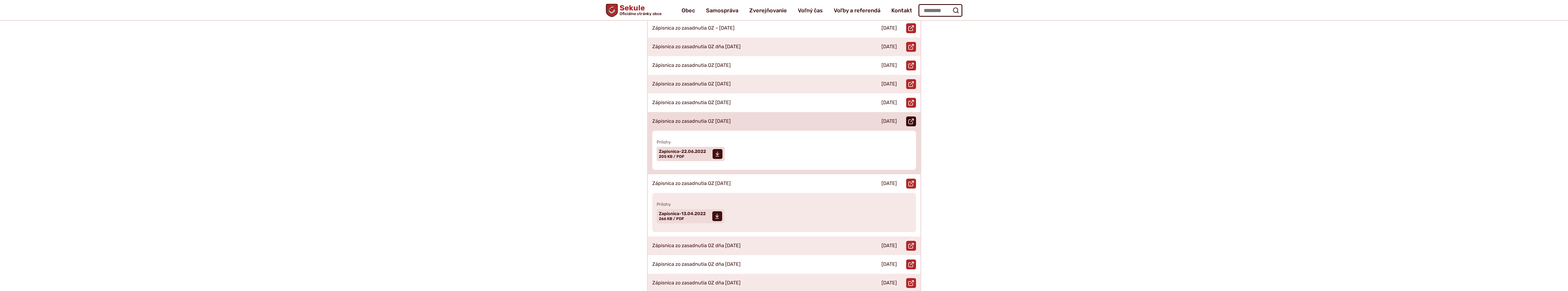
click at [911, 119] on icon at bounding box center [911, 121] width 5 height 5
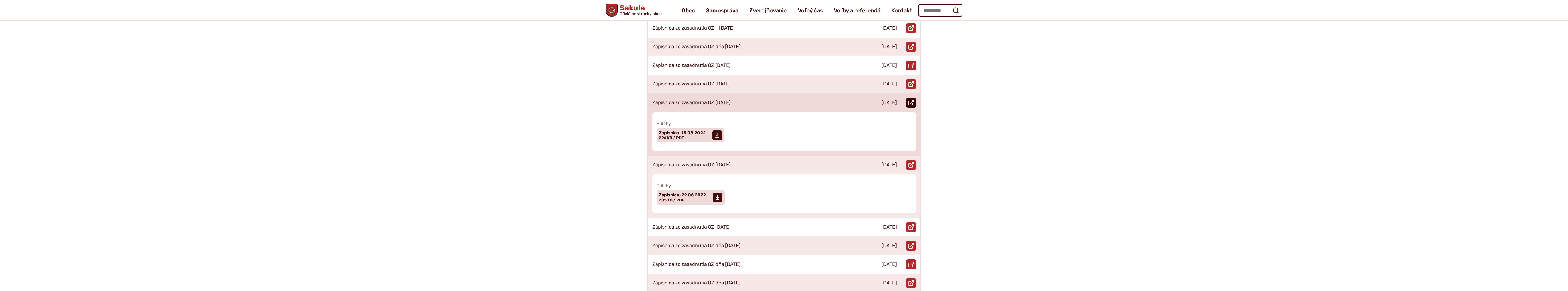
click at [912, 100] on use at bounding box center [911, 102] width 5 height 5
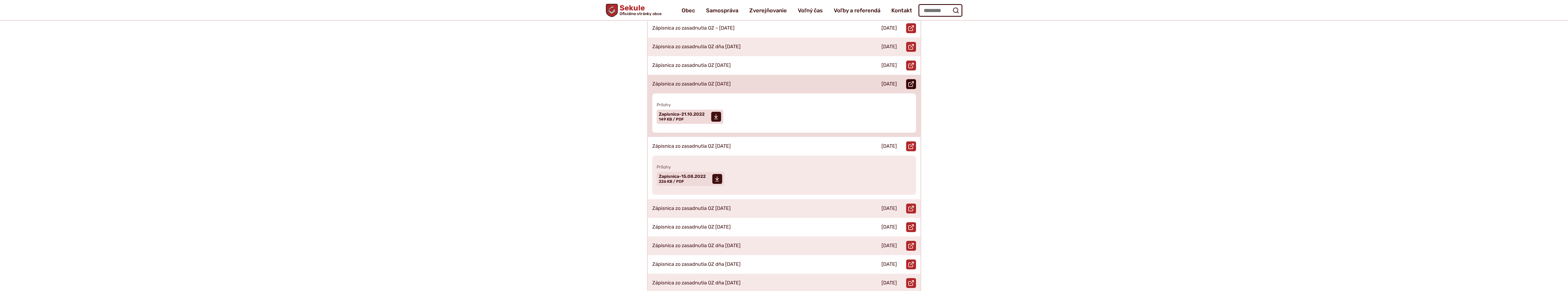
click at [912, 82] on use at bounding box center [911, 84] width 5 height 5
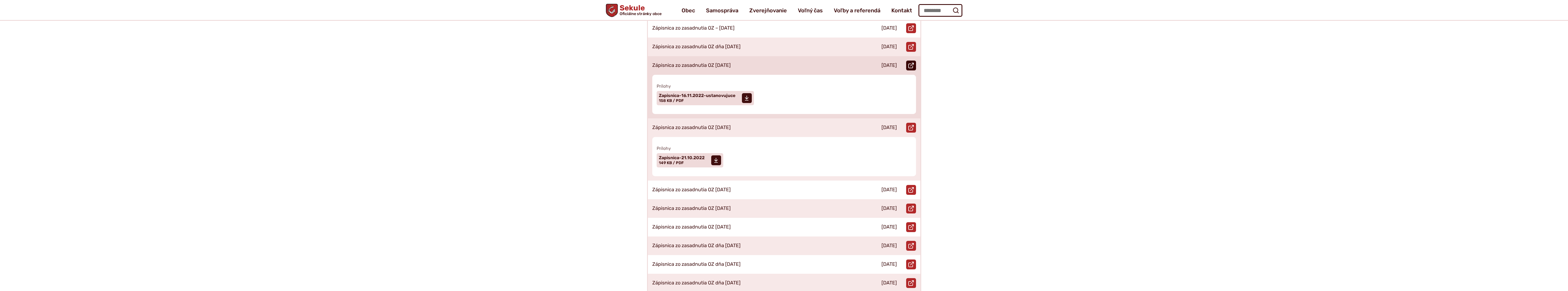
click at [912, 63] on icon at bounding box center [911, 65] width 5 height 5
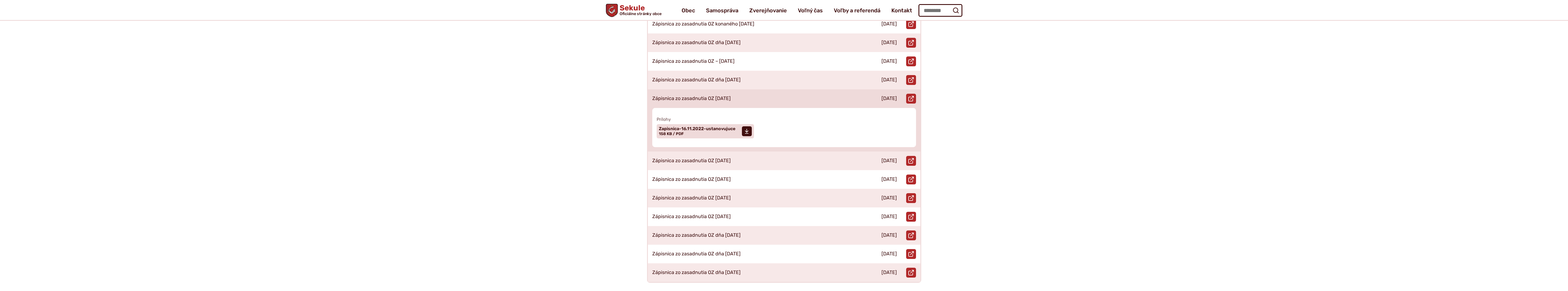
scroll to position [128, 0]
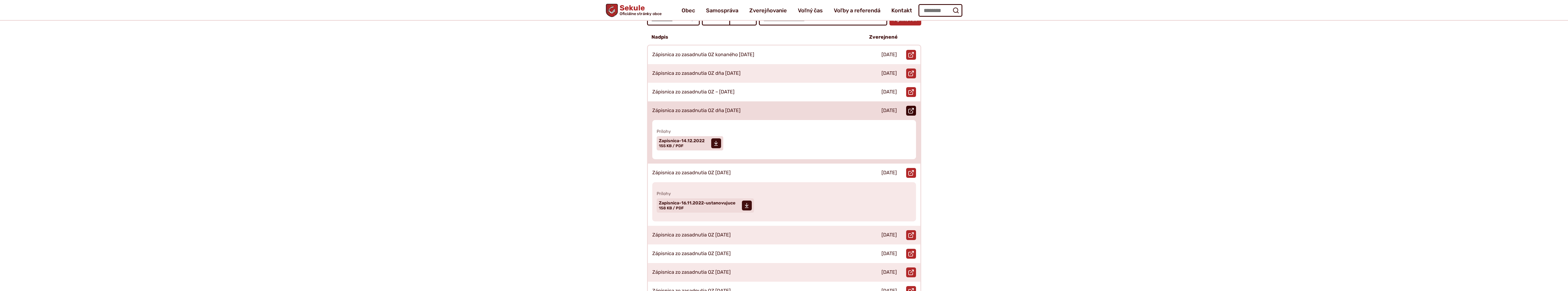
click at [910, 108] on icon at bounding box center [911, 110] width 5 height 5
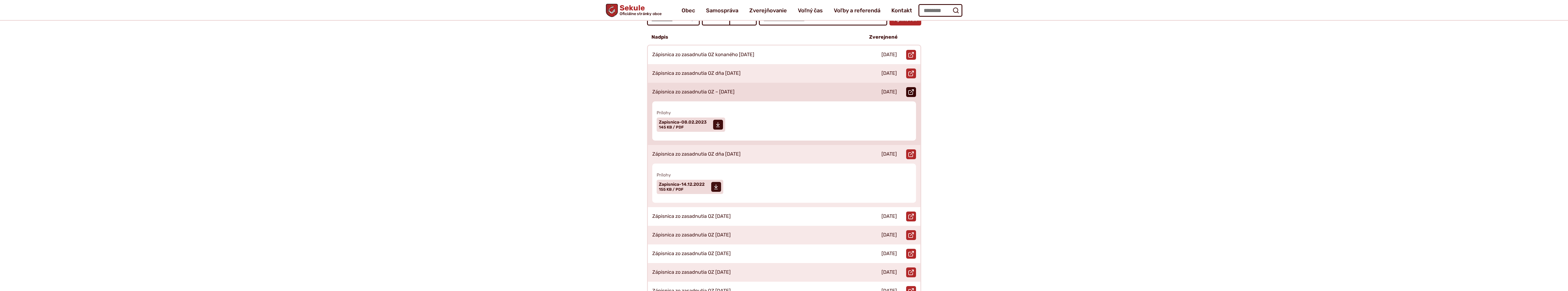
click at [911, 89] on icon at bounding box center [911, 92] width 5 height 5
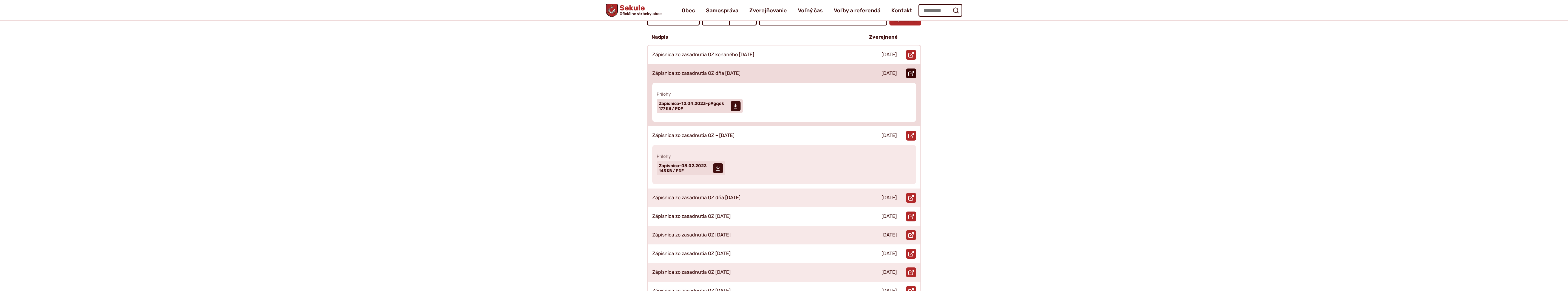
click at [912, 71] on use at bounding box center [911, 73] width 5 height 5
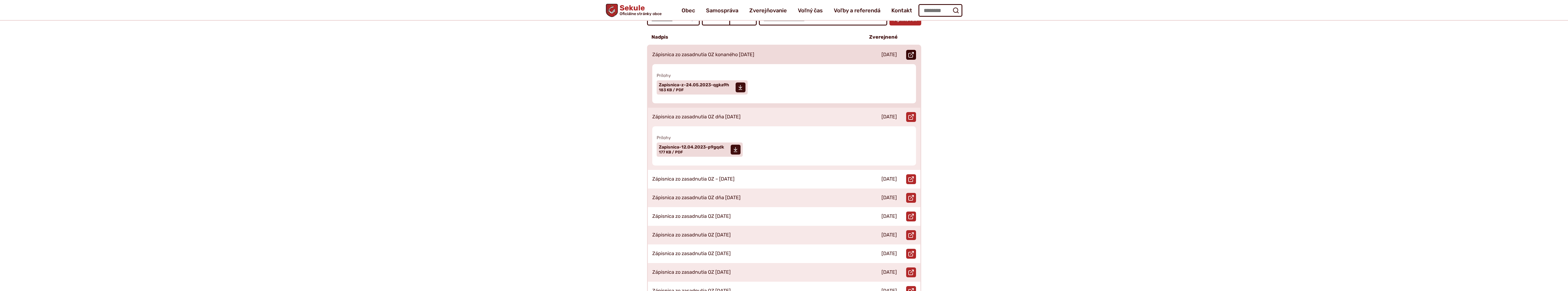
click at [914, 50] on link "Otvoriť document Zápisnica zo zasadnutia OZ konaného 24.05.2023 v novom okne." at bounding box center [911, 55] width 10 height 10
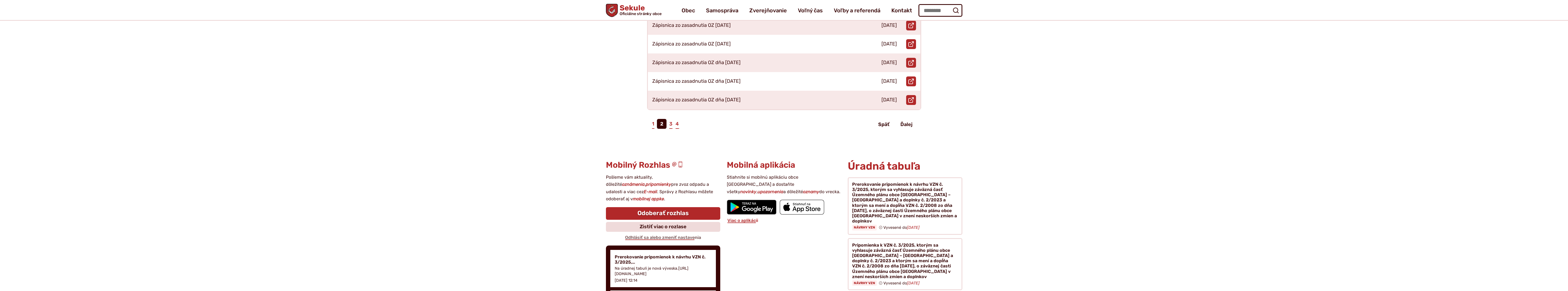
scroll to position [320, 0]
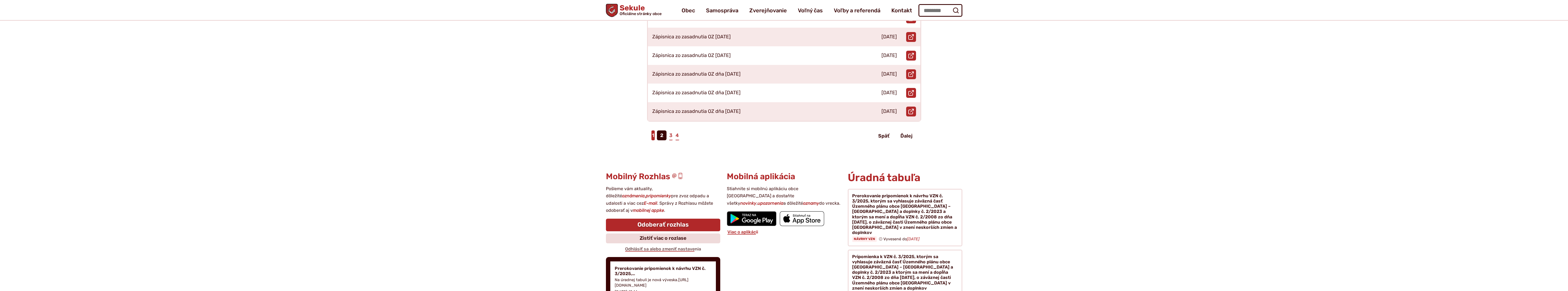
click at [653, 130] on link "1" at bounding box center [653, 135] width 3 height 10
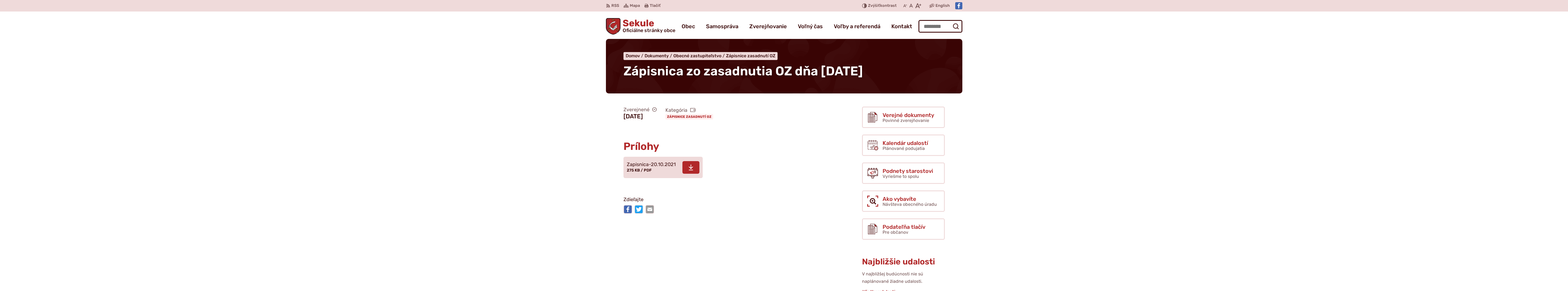
click at [684, 164] on span at bounding box center [691, 167] width 17 height 13
click at [693, 167] on icon at bounding box center [691, 167] width 5 height 7
drag, startPoint x: 696, startPoint y: 166, endPoint x: 746, endPoint y: 170, distance: 50.2
click at [696, 166] on icon at bounding box center [698, 167] width 5 height 7
click at [686, 167] on span at bounding box center [692, 167] width 17 height 13
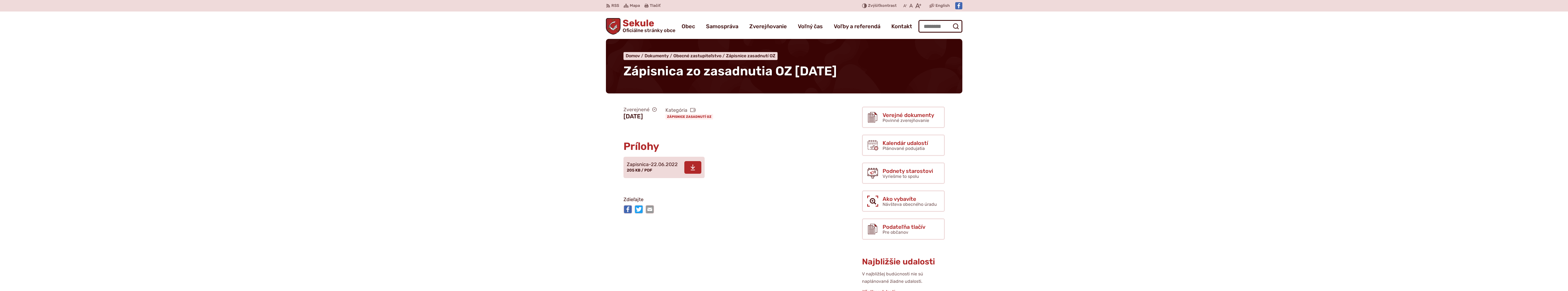
click at [696, 168] on span at bounding box center [693, 167] width 17 height 13
click at [693, 171] on span at bounding box center [692, 167] width 17 height 13
click at [688, 166] on icon at bounding box center [691, 167] width 5 height 7
click at [727, 164] on span at bounding box center [724, 167] width 17 height 13
click at [684, 170] on span at bounding box center [691, 167] width 17 height 13
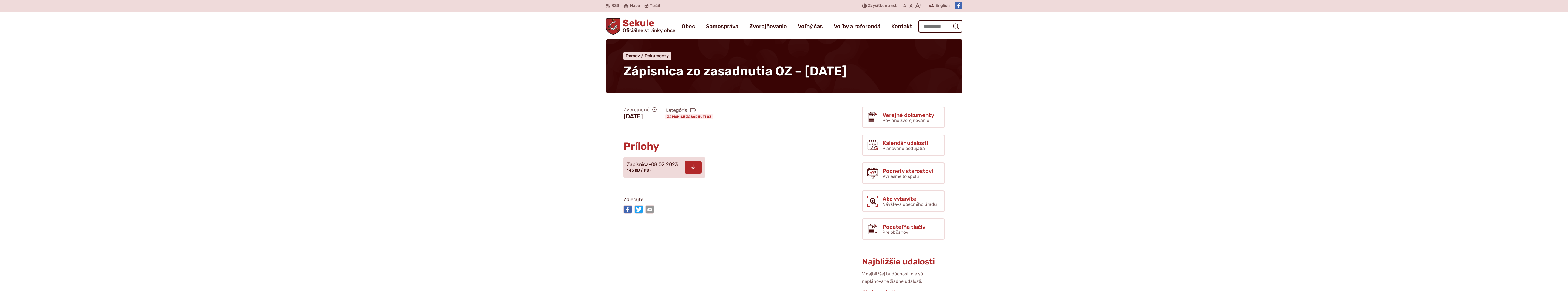
click at [696, 169] on span at bounding box center [693, 167] width 17 height 13
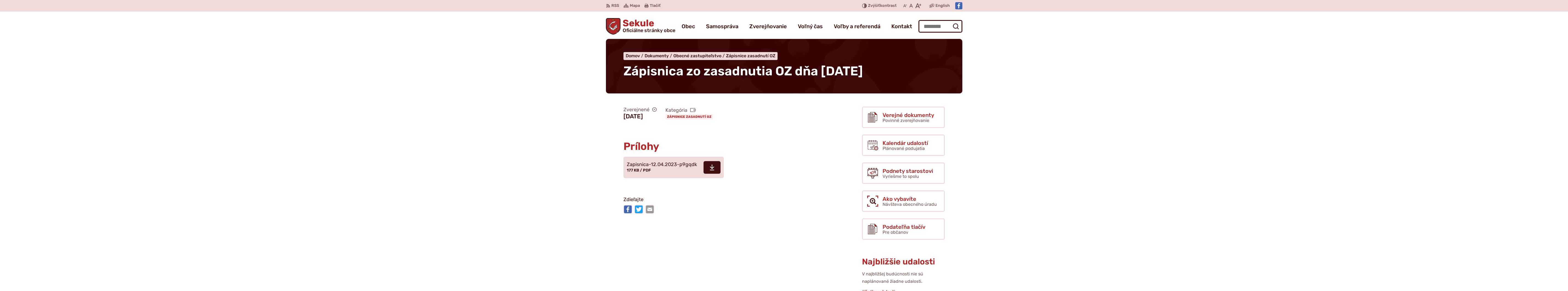
drag, startPoint x: 713, startPoint y: 170, endPoint x: 733, endPoint y: 171, distance: 20.0
click at [713, 170] on span at bounding box center [712, 167] width 17 height 13
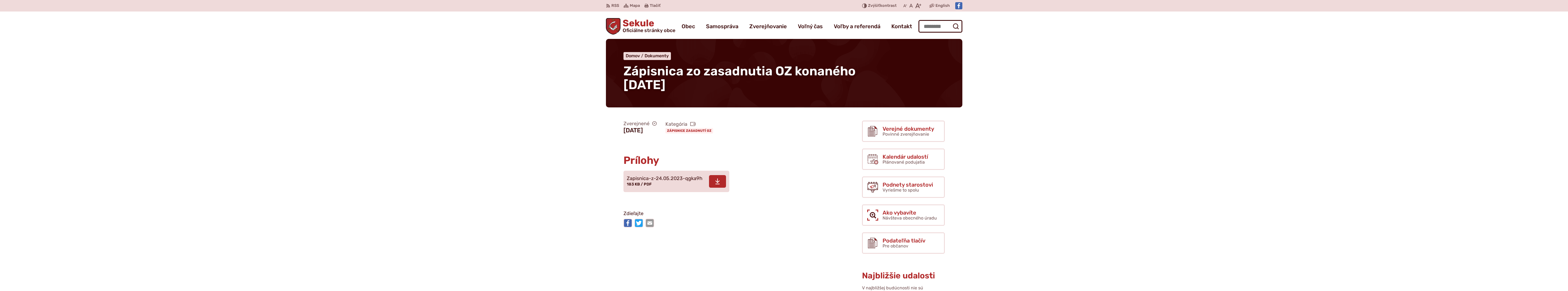
click at [716, 182] on use at bounding box center [717, 181] width 4 height 5
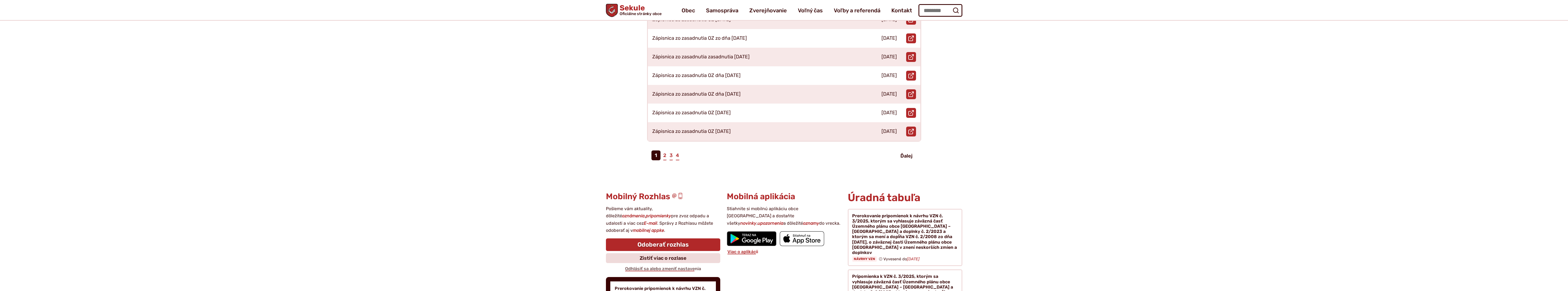
scroll to position [256, 0]
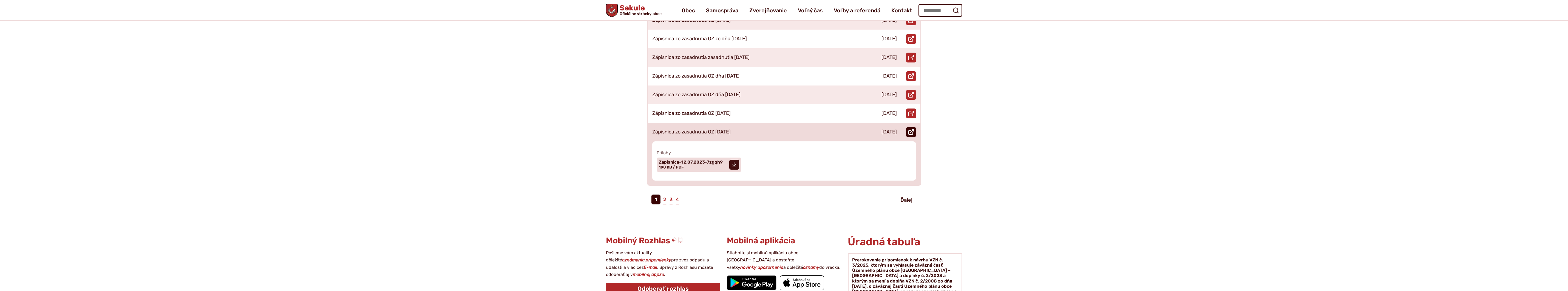
click at [912, 130] on use at bounding box center [911, 132] width 5 height 5
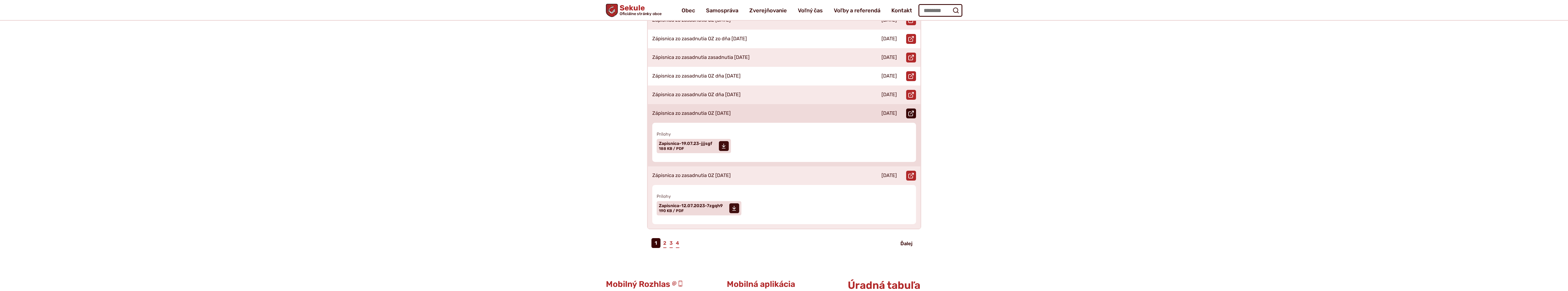
click at [913, 111] on icon at bounding box center [911, 113] width 5 height 5
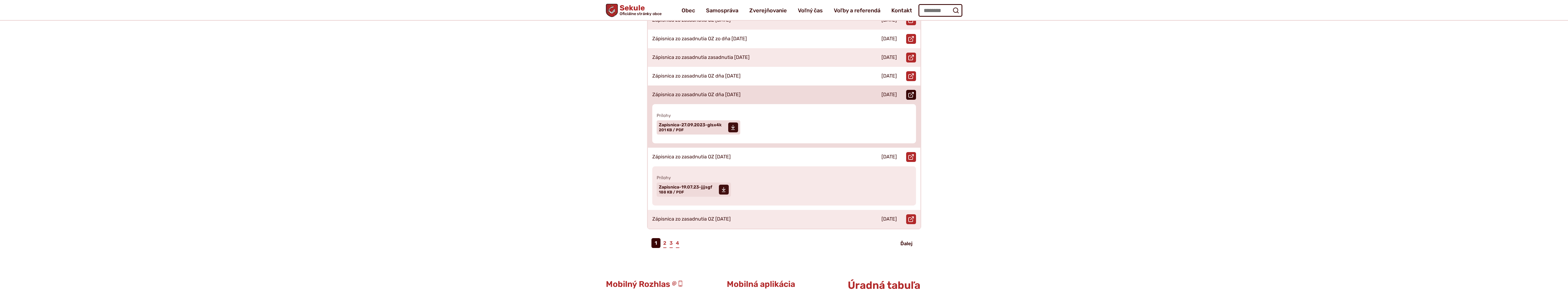
click at [912, 92] on icon at bounding box center [911, 94] width 5 height 5
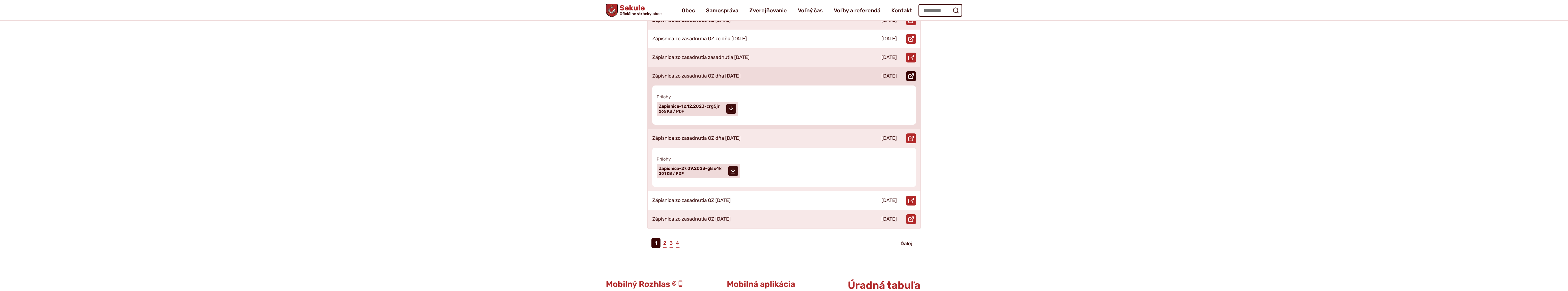
click at [912, 74] on use at bounding box center [911, 76] width 5 height 5
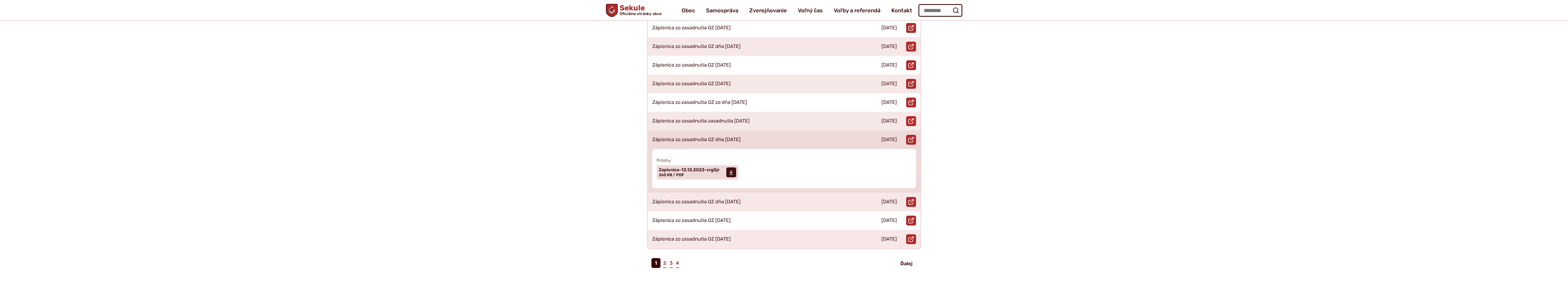
scroll to position [192, 0]
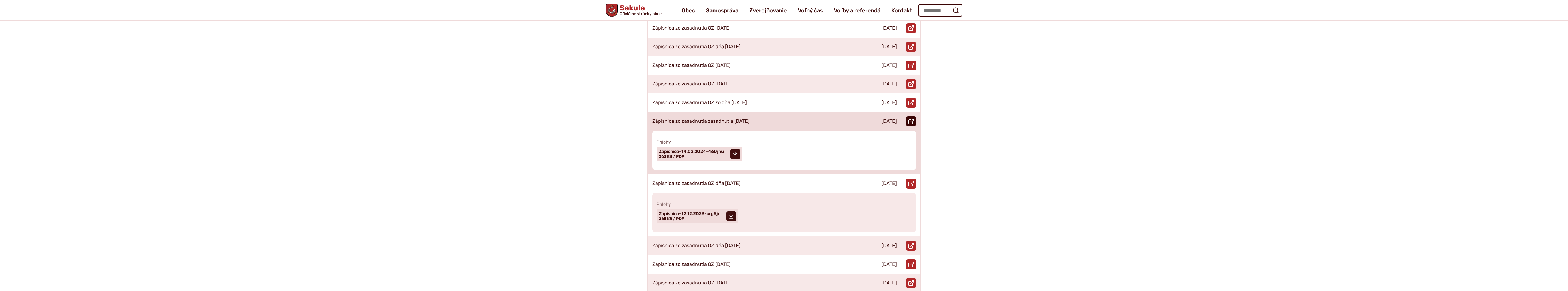
click at [914, 119] on icon at bounding box center [911, 121] width 5 height 5
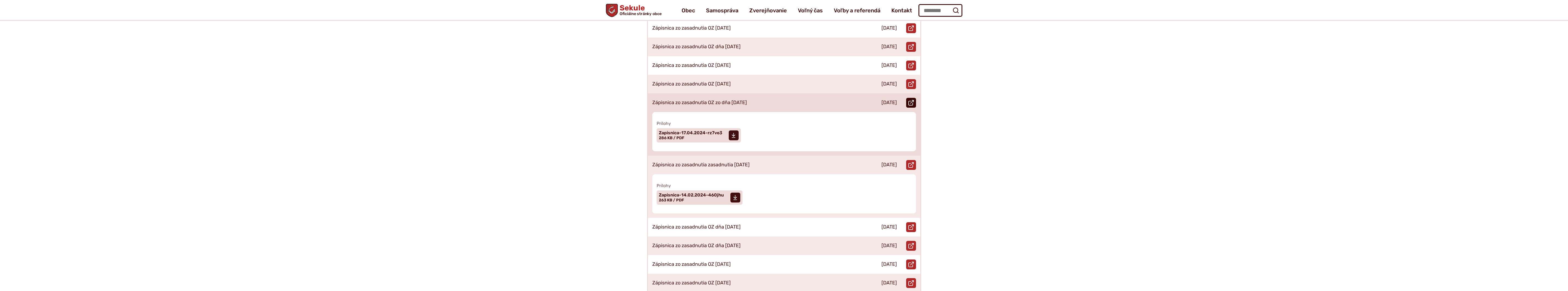
click at [912, 100] on icon at bounding box center [911, 102] width 5 height 5
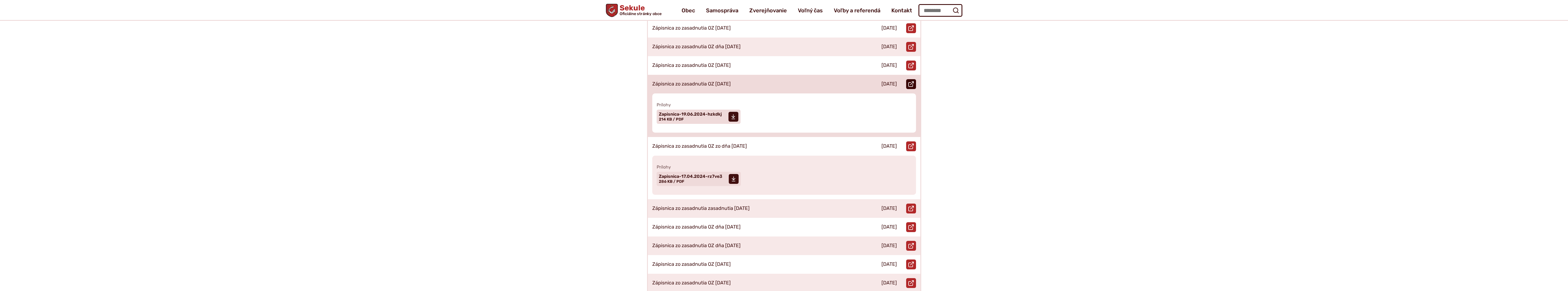
click at [911, 82] on icon at bounding box center [911, 84] width 5 height 5
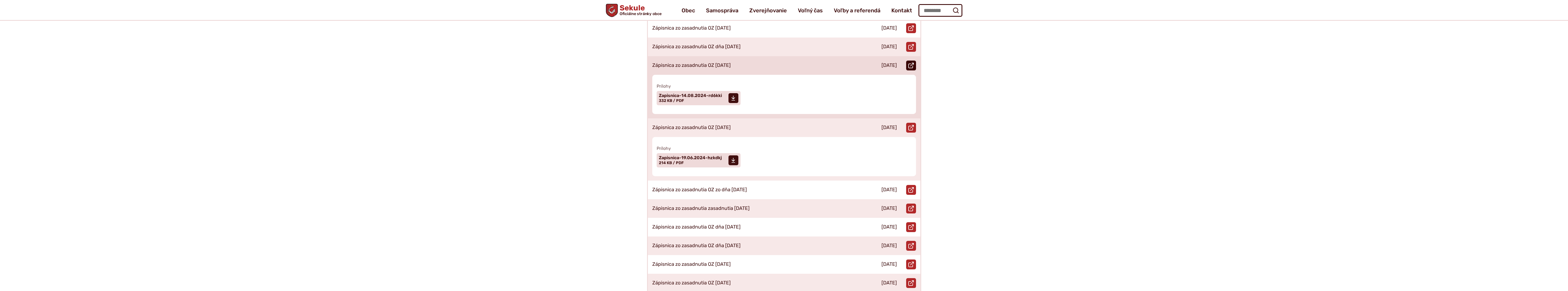
click at [912, 63] on icon at bounding box center [911, 65] width 5 height 5
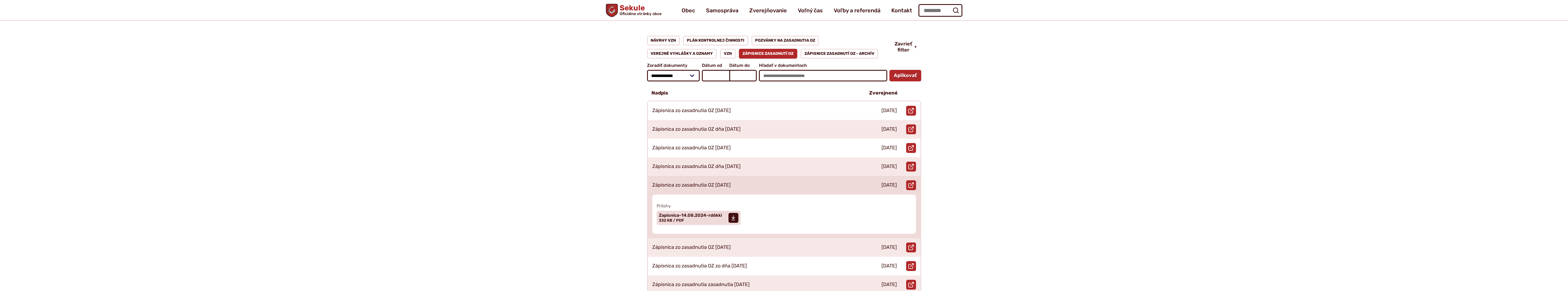
scroll to position [64, 0]
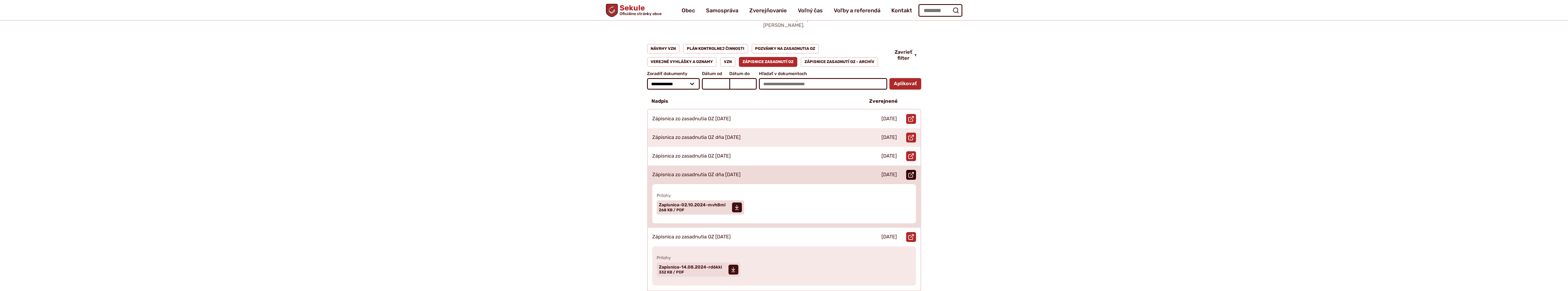
click at [911, 172] on icon at bounding box center [911, 175] width 5 height 5
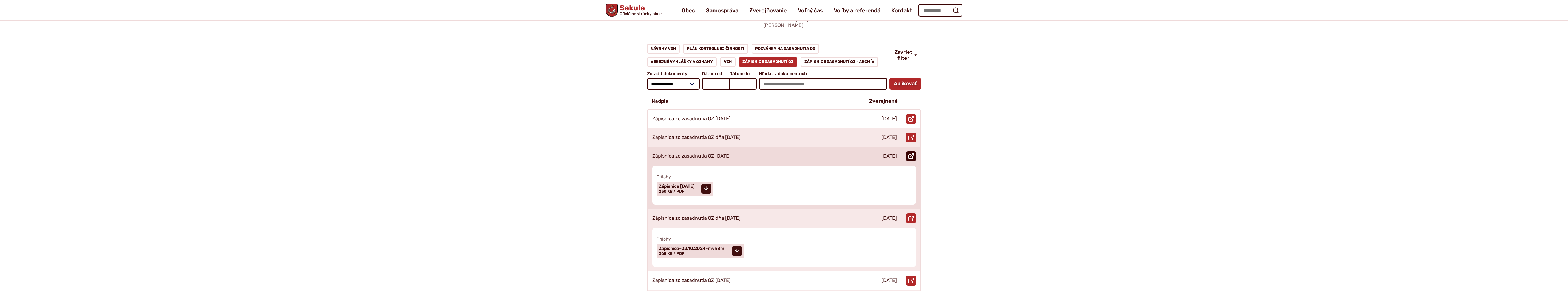
click at [912, 153] on use at bounding box center [911, 156] width 5 height 5
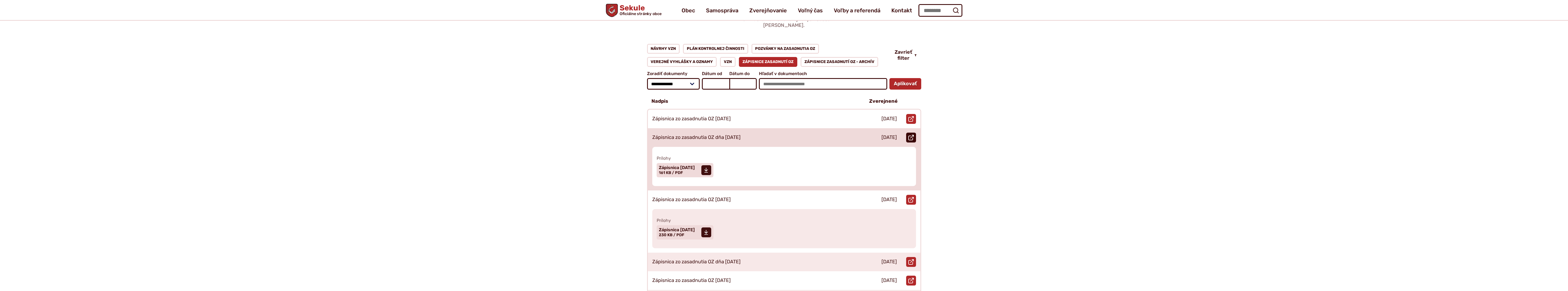
click at [913, 135] on use at bounding box center [911, 138] width 5 height 5
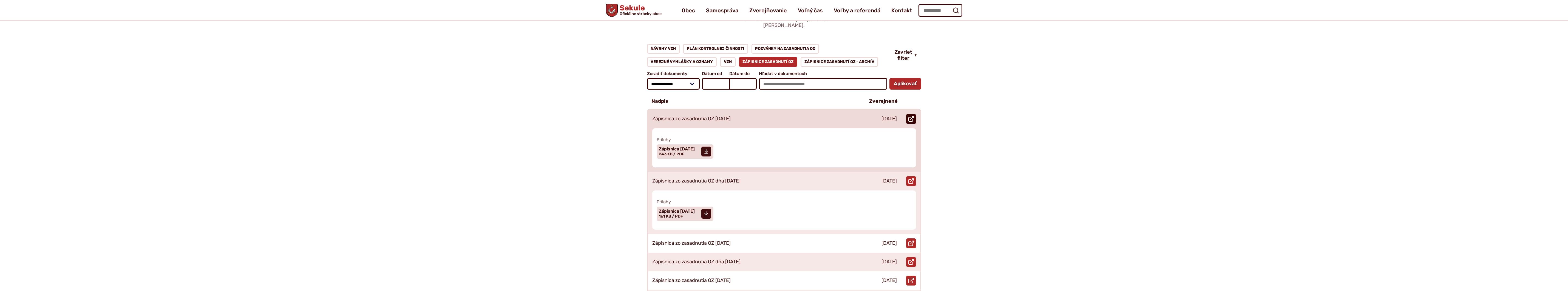
click at [909, 116] on icon at bounding box center [911, 119] width 5 height 5
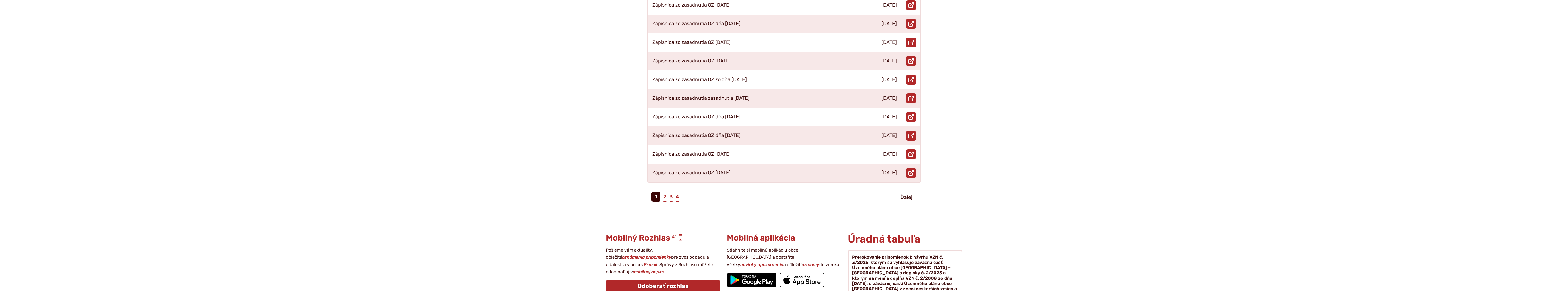
scroll to position [320, 0]
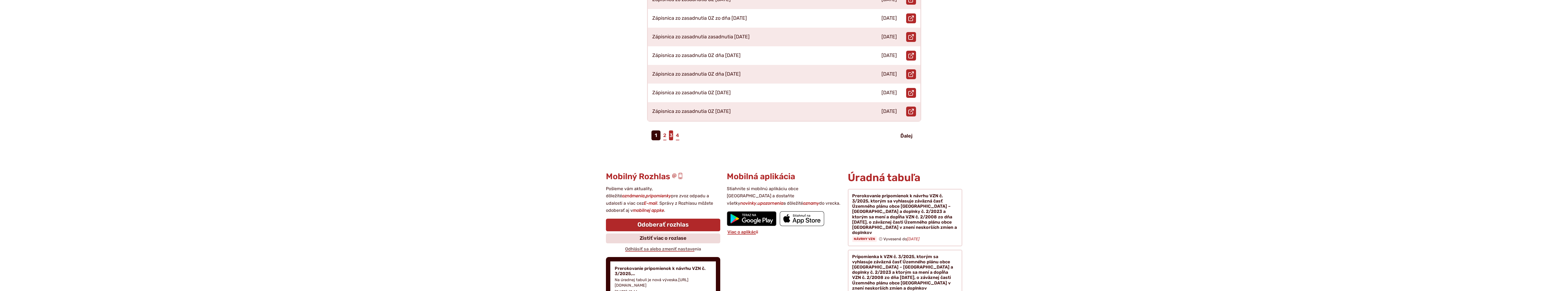
click at [672, 131] on link "3" at bounding box center [671, 135] width 4 height 10
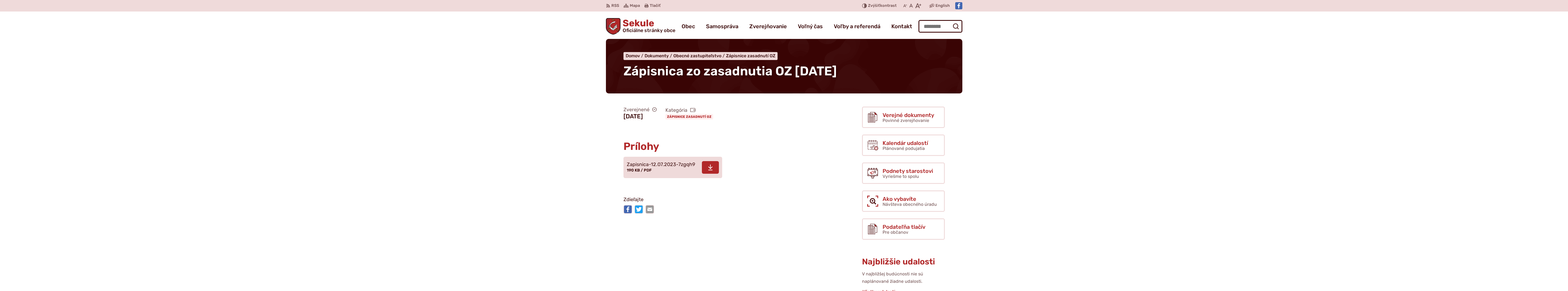
click at [710, 169] on icon at bounding box center [710, 167] width 5 height 7
click at [699, 167] on icon at bounding box center [699, 167] width 5 height 7
click at [707, 167] on icon at bounding box center [709, 167] width 5 height 7
click at [705, 164] on span at bounding box center [707, 167] width 17 height 13
click at [710, 174] on span at bounding box center [711, 167] width 17 height 13
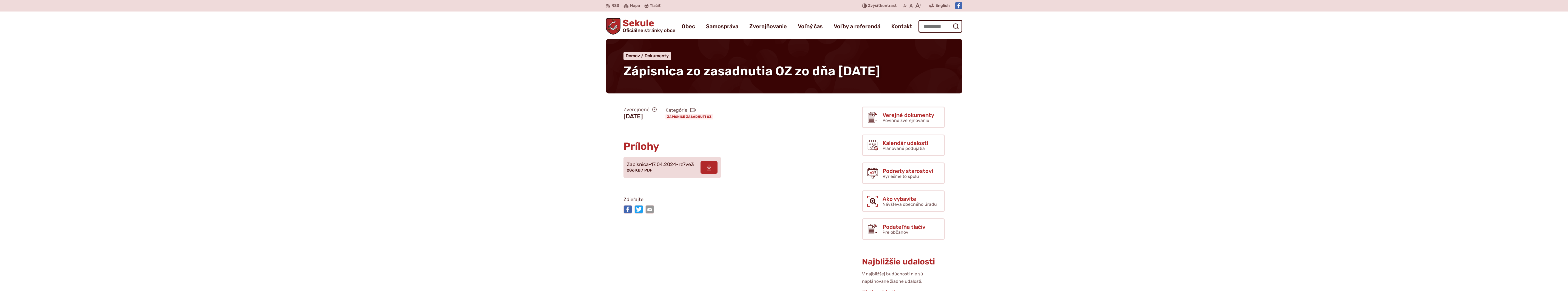
click at [707, 171] on icon at bounding box center [709, 167] width 5 height 7
click at [702, 166] on span at bounding box center [709, 167] width 17 height 13
click at [711, 166] on span at bounding box center [709, 167] width 17 height 13
click at [718, 167] on span at bounding box center [713, 167] width 17 height 13
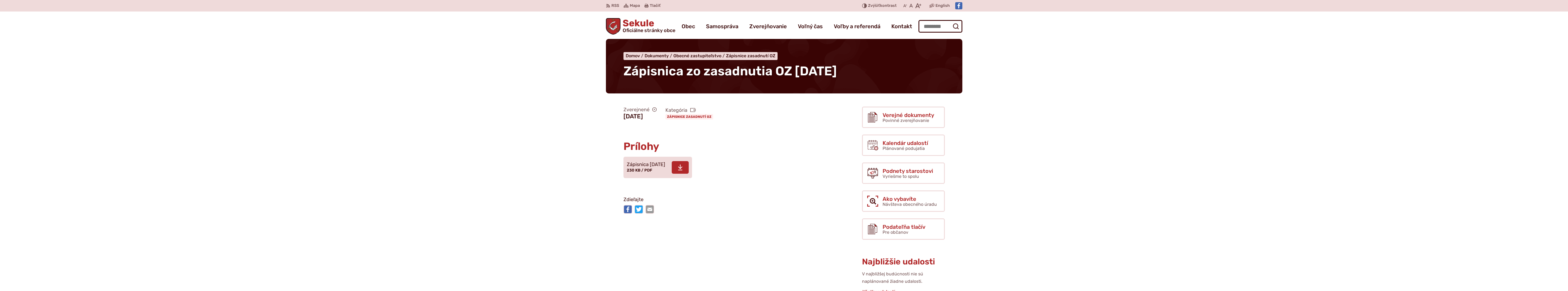
click at [688, 166] on span at bounding box center [681, 167] width 17 height 13
click at [682, 170] on use at bounding box center [680, 167] width 4 height 5
click at [685, 163] on span at bounding box center [681, 167] width 17 height 13
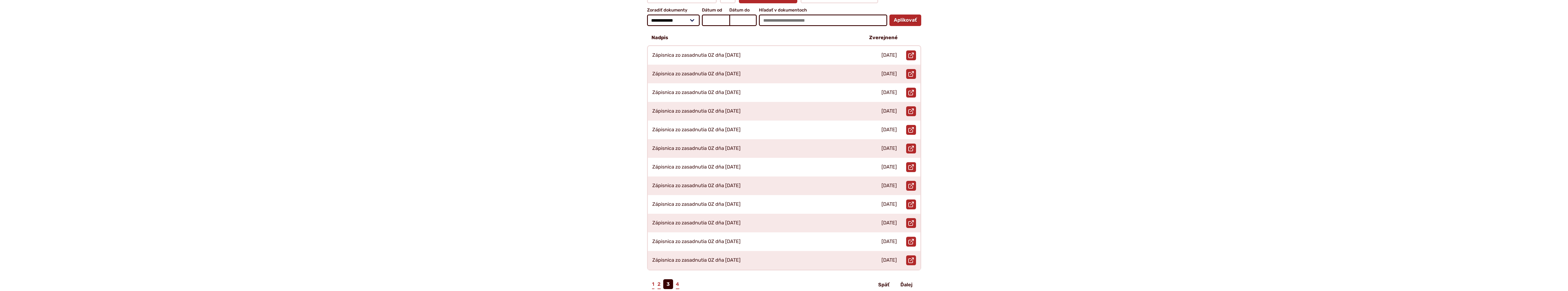
scroll to position [128, 0]
click at [659, 279] on link "2" at bounding box center [659, 284] width 4 height 10
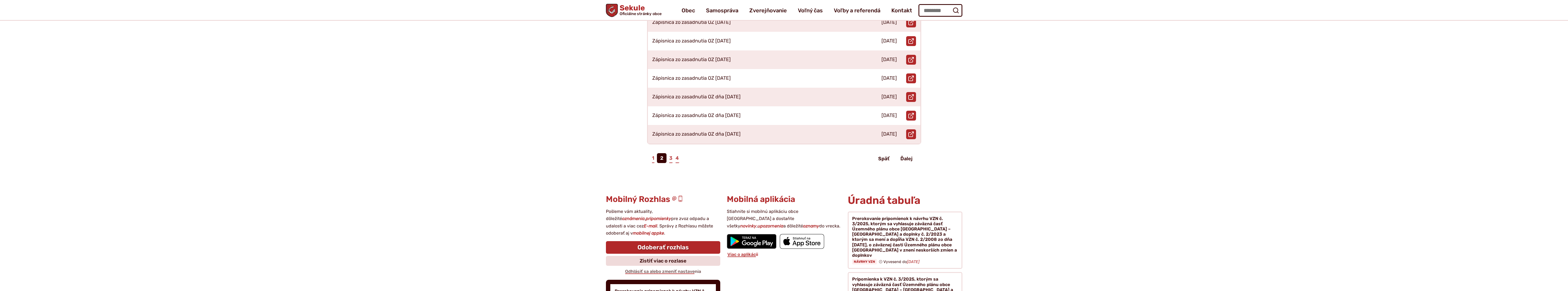
scroll to position [227, 0]
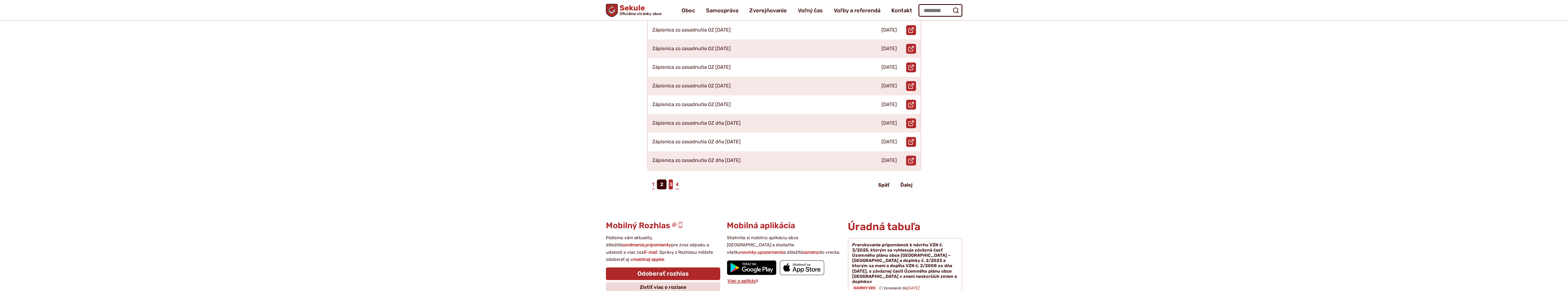
click at [670, 180] on link "3" at bounding box center [671, 184] width 4 height 10
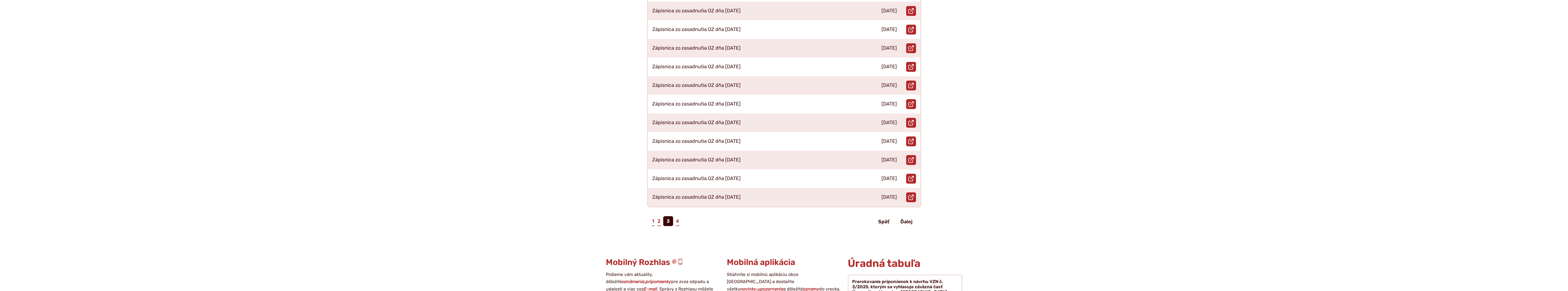
scroll to position [192, 0]
click at [660, 216] on link "2" at bounding box center [659, 220] width 4 height 10
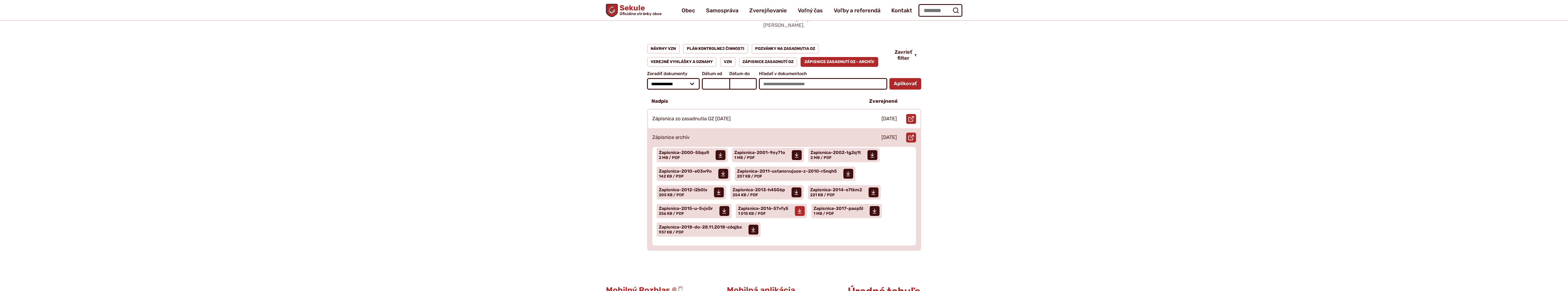
scroll to position [7, 0]
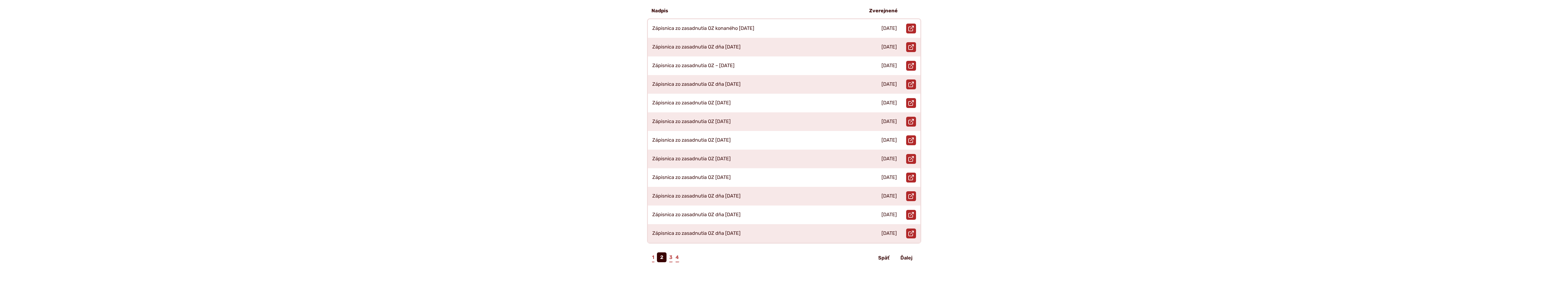
scroll to position [192, 0]
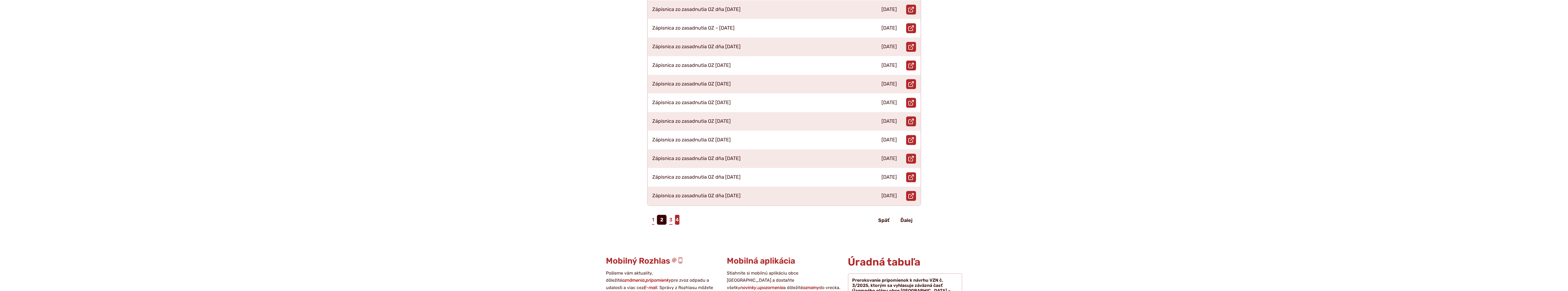
click at [679, 216] on link "4" at bounding box center [677, 220] width 4 height 10
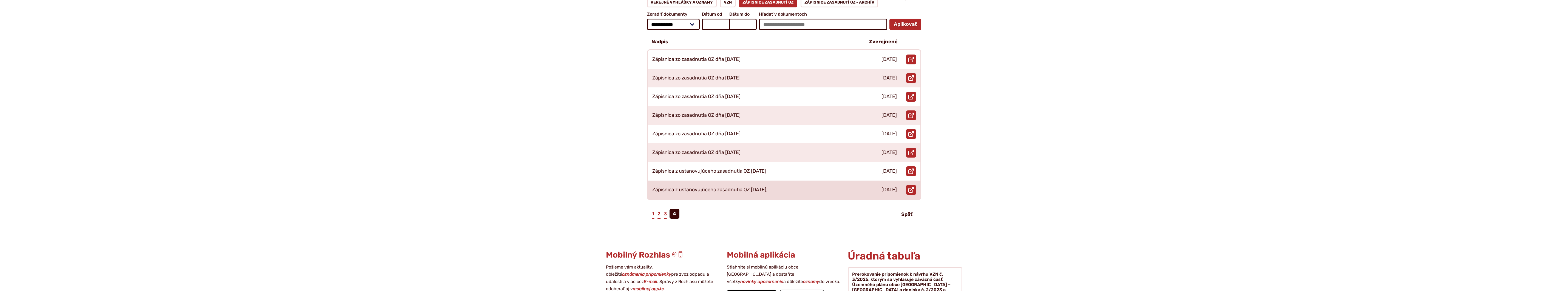
scroll to position [128, 0]
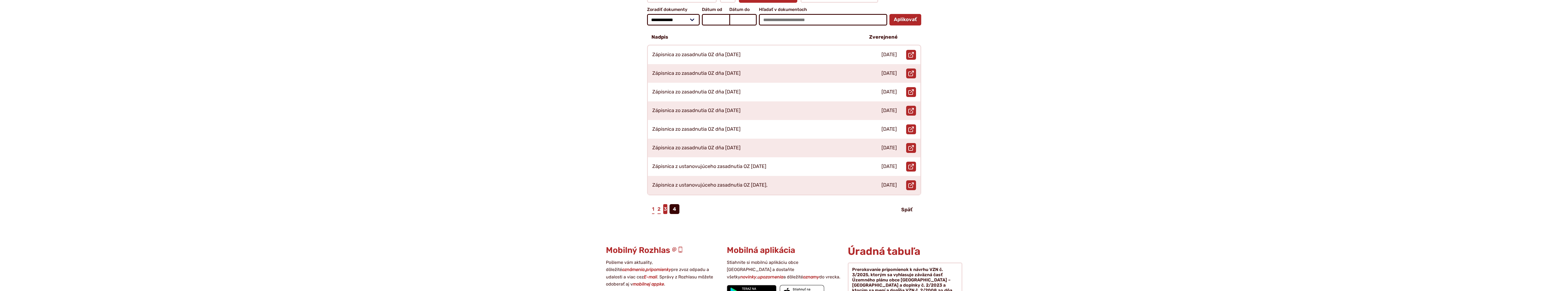
click at [665, 205] on link "3" at bounding box center [665, 209] width 4 height 10
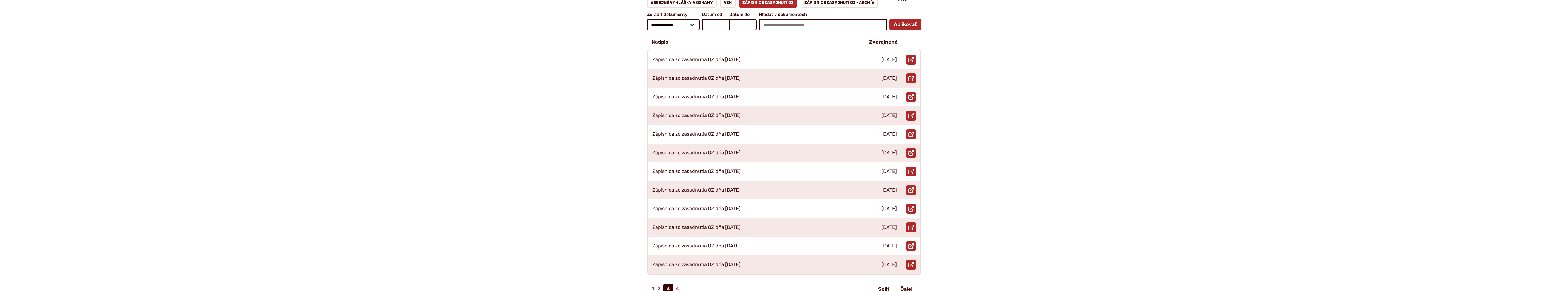
scroll to position [128, 0]
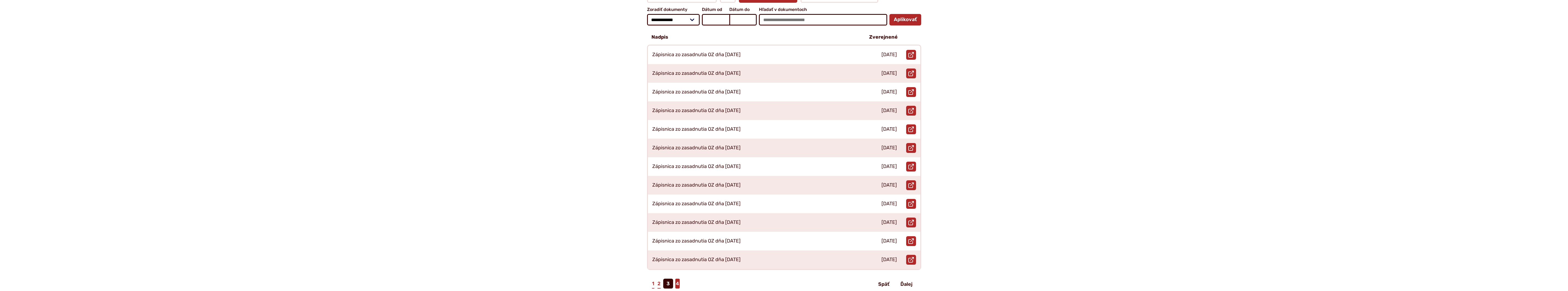
click at [677, 279] on link "4" at bounding box center [677, 284] width 4 height 10
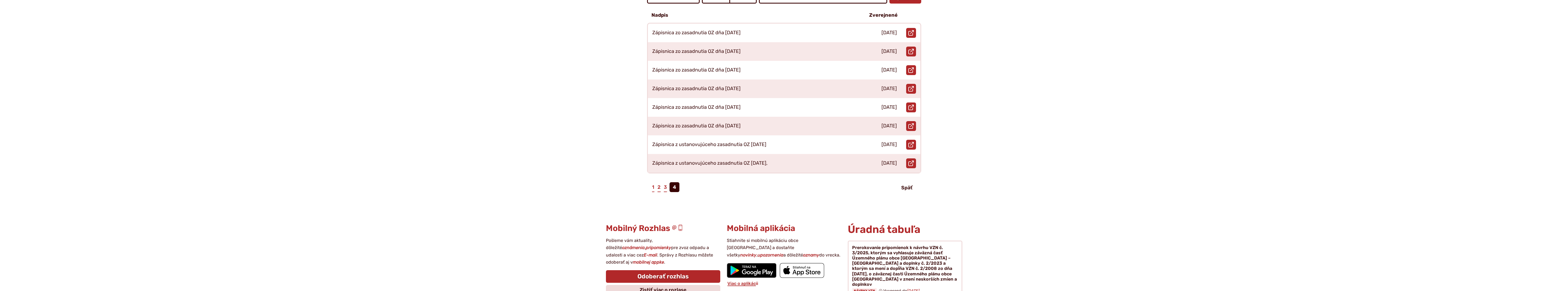
scroll to position [192, 0]
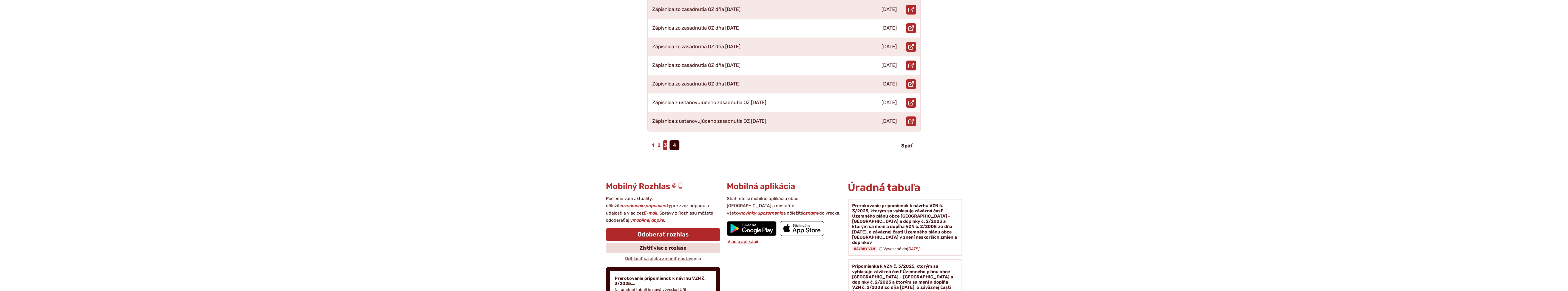
click at [667, 141] on link "3" at bounding box center [665, 146] width 4 height 10
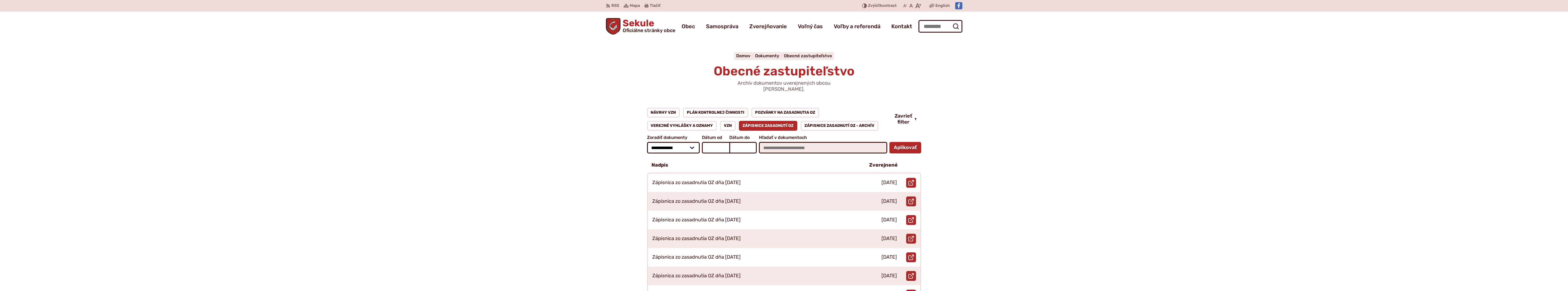
scroll to position [192, 0]
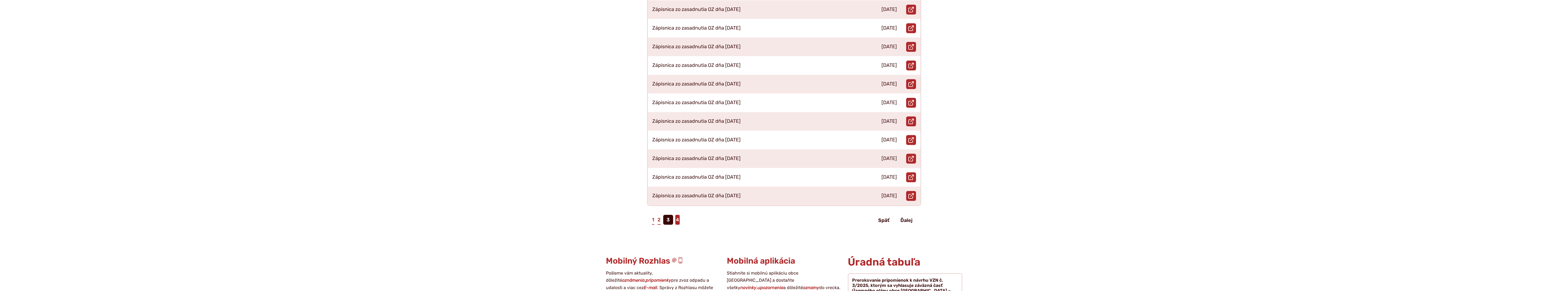
click at [679, 215] on link "4" at bounding box center [677, 220] width 4 height 10
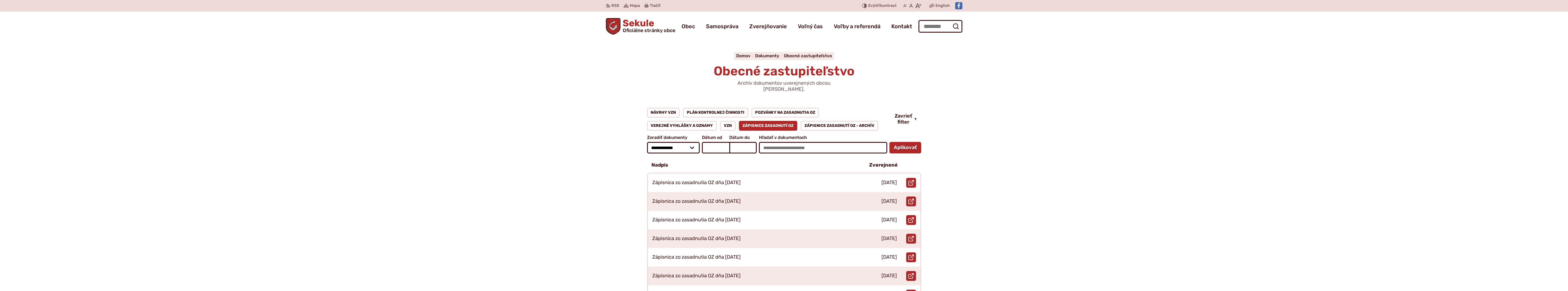
scroll to position [64, 0]
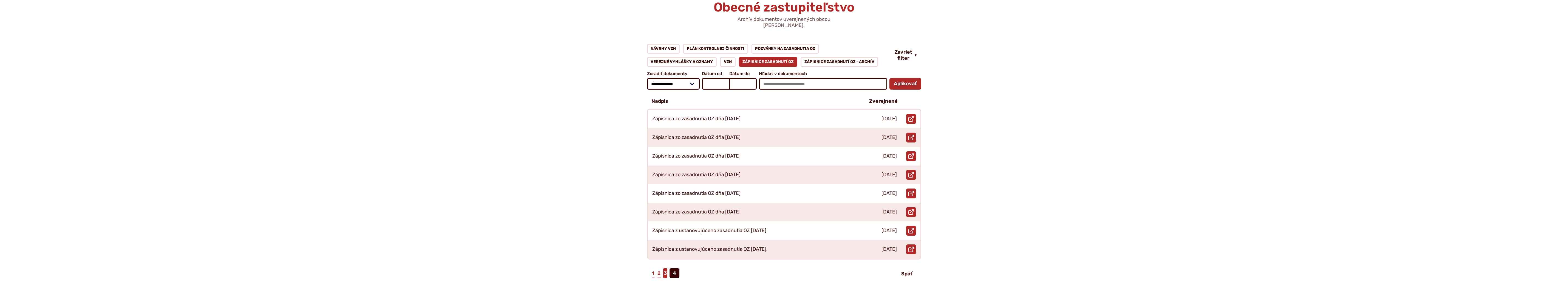
click at [667, 268] on link "3" at bounding box center [665, 273] width 4 height 10
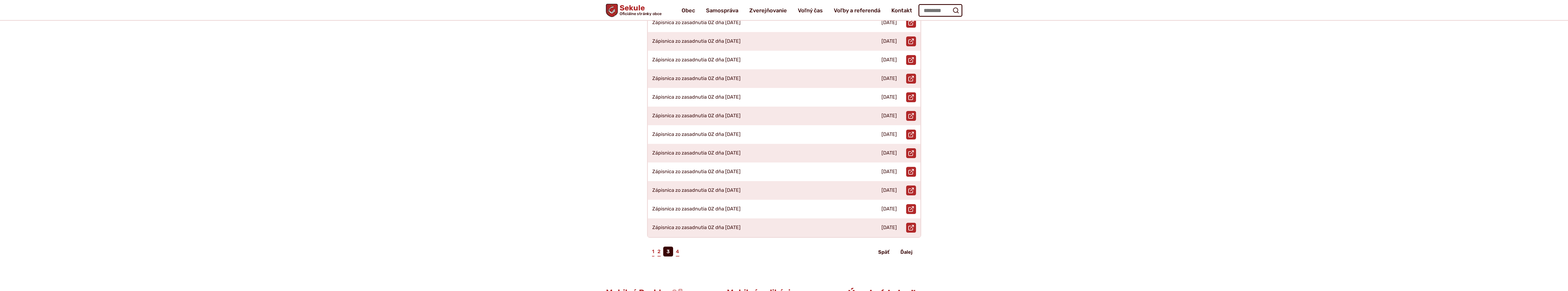
scroll to position [128, 0]
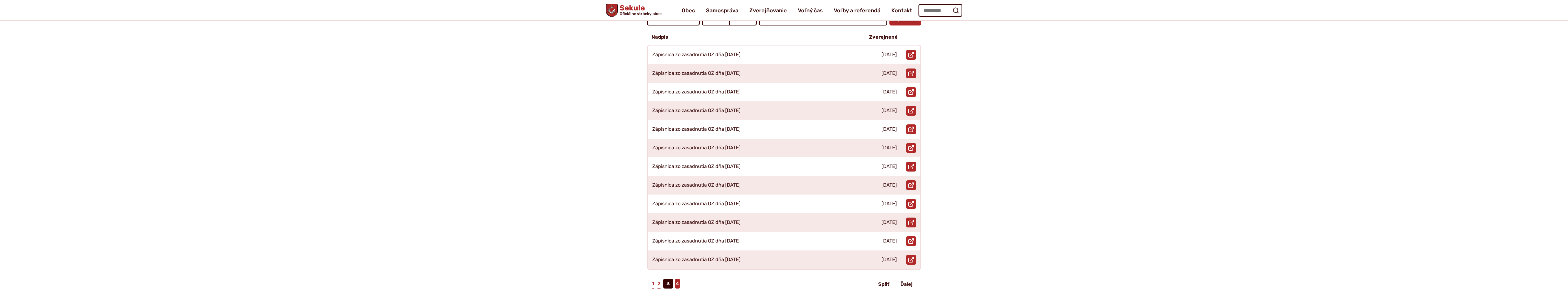
click at [676, 279] on link "4" at bounding box center [677, 284] width 4 height 10
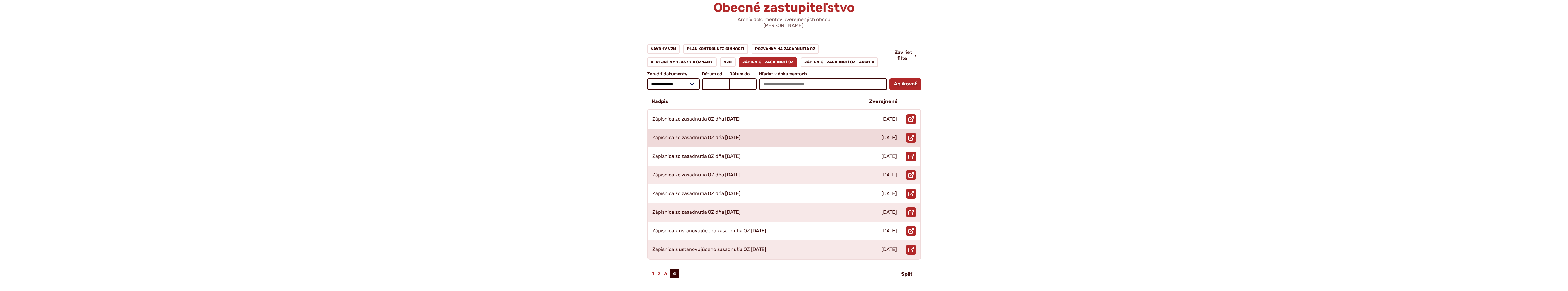
scroll to position [64, 0]
click at [665, 270] on link "3" at bounding box center [665, 273] width 4 height 10
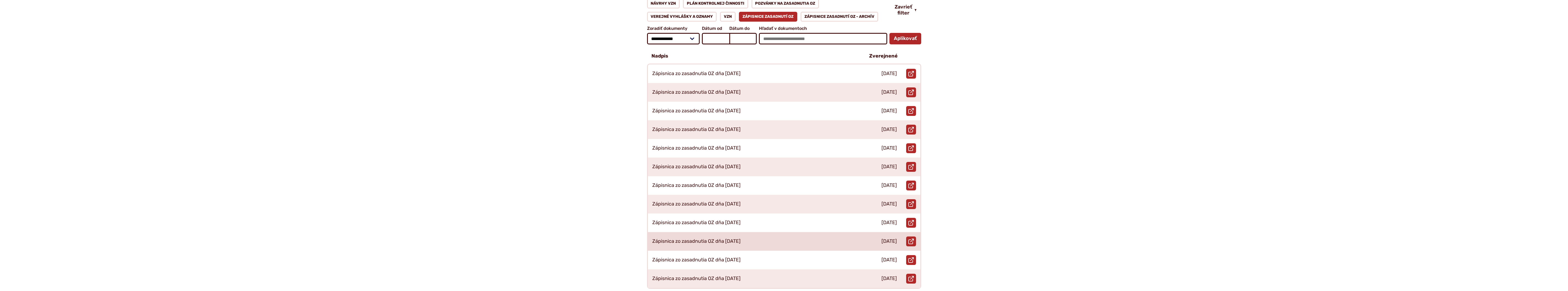
scroll to position [128, 0]
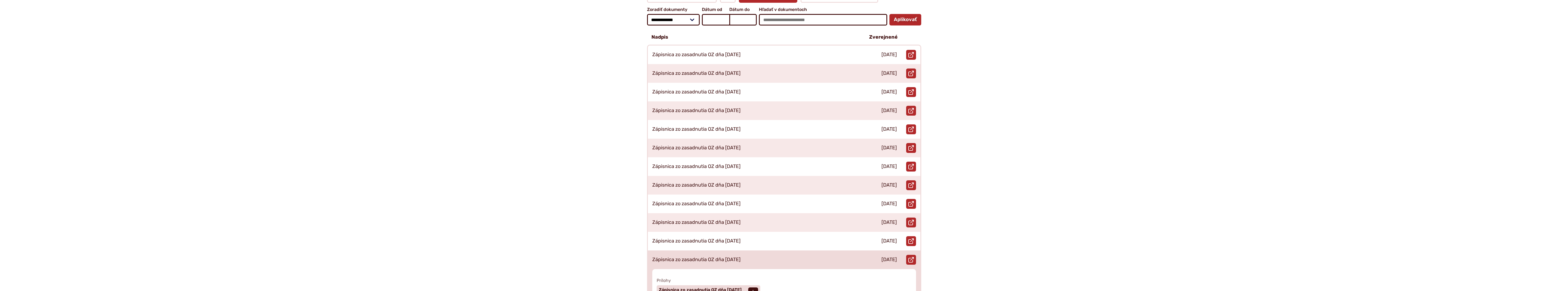
click at [714, 257] on p "Zápisnica zo zasadnutia OZ dňa [DATE]" at bounding box center [696, 260] width 88 height 6
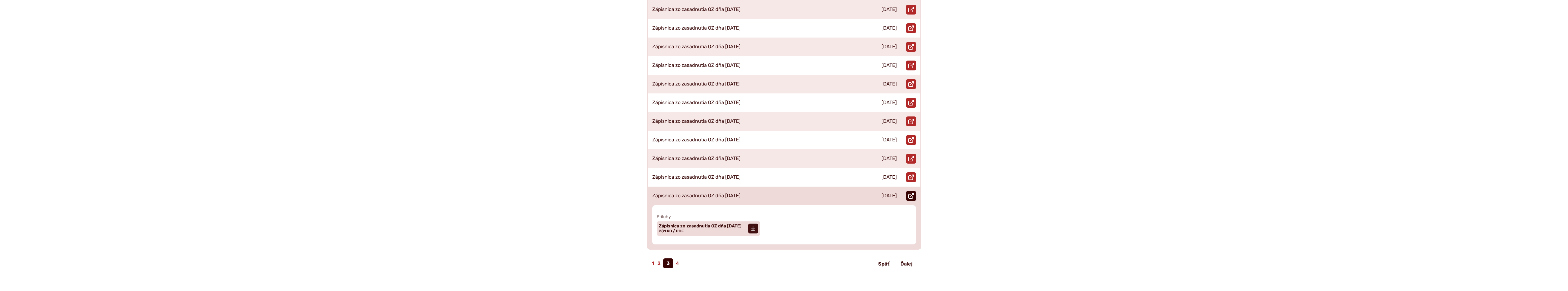
click at [913, 194] on icon at bounding box center [911, 196] width 5 height 5
